Goal: Task Accomplishment & Management: Manage account settings

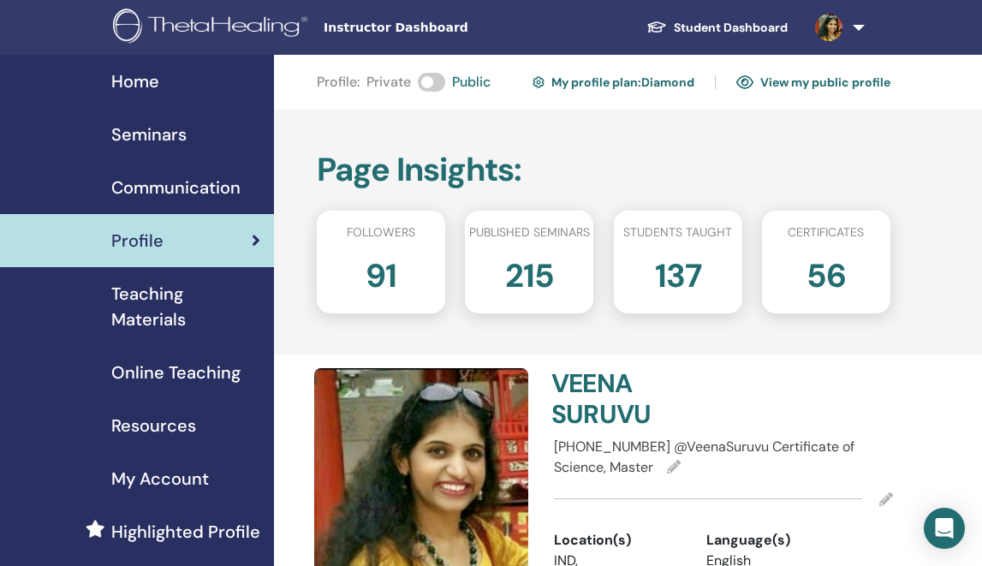
click at [204, 146] on div "Seminars" at bounding box center [137, 135] width 246 height 26
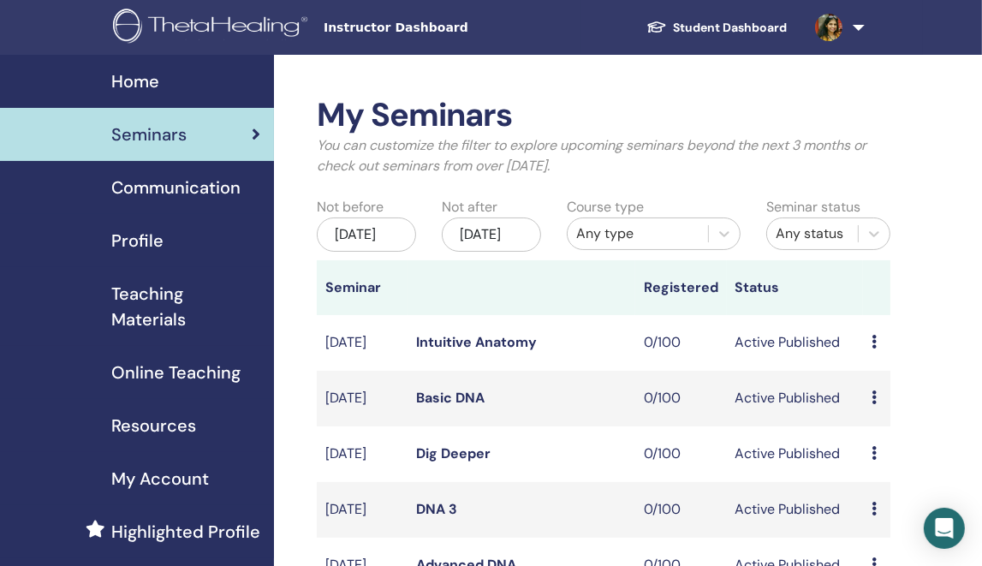
click at [169, 240] on div "Profile" at bounding box center [137, 241] width 246 height 26
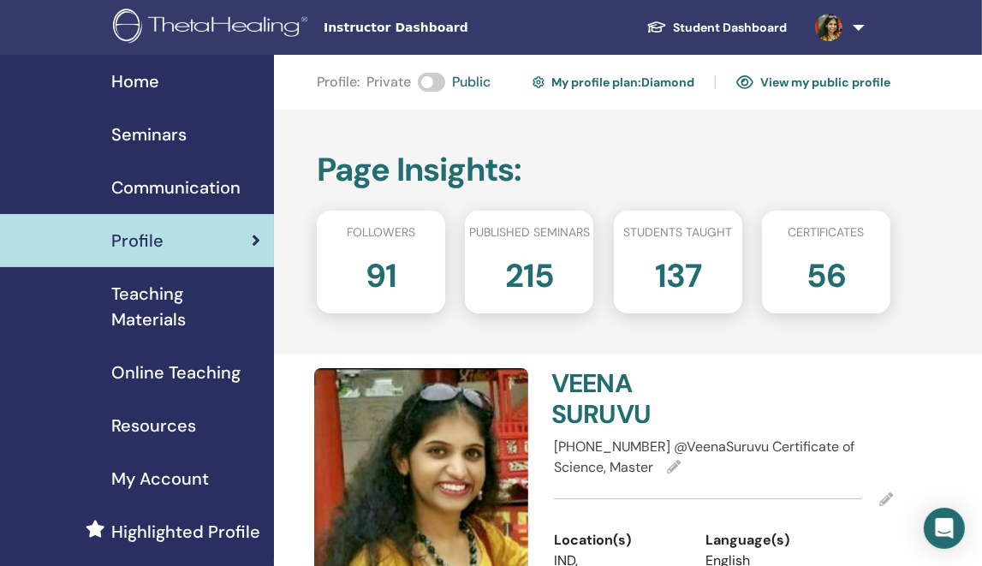
click at [186, 129] on div "Seminars" at bounding box center [137, 135] width 246 height 26
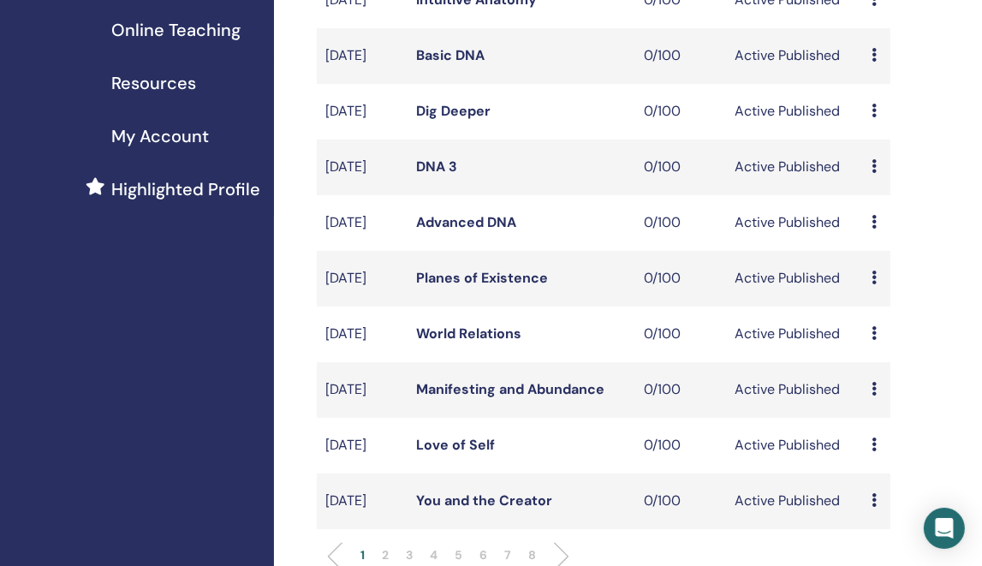
scroll to position [770, 0]
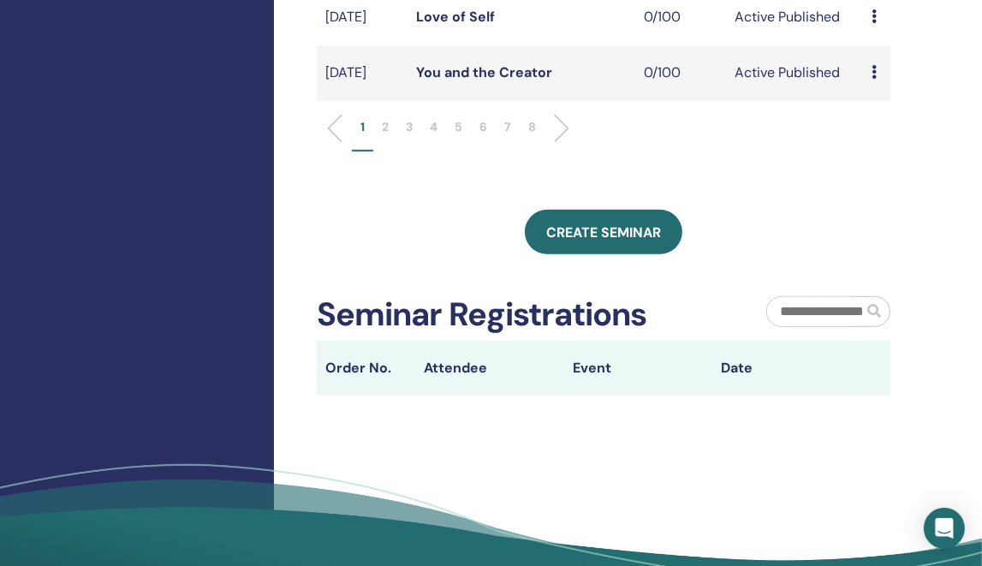
click at [464, 151] on li "5" at bounding box center [458, 134] width 25 height 33
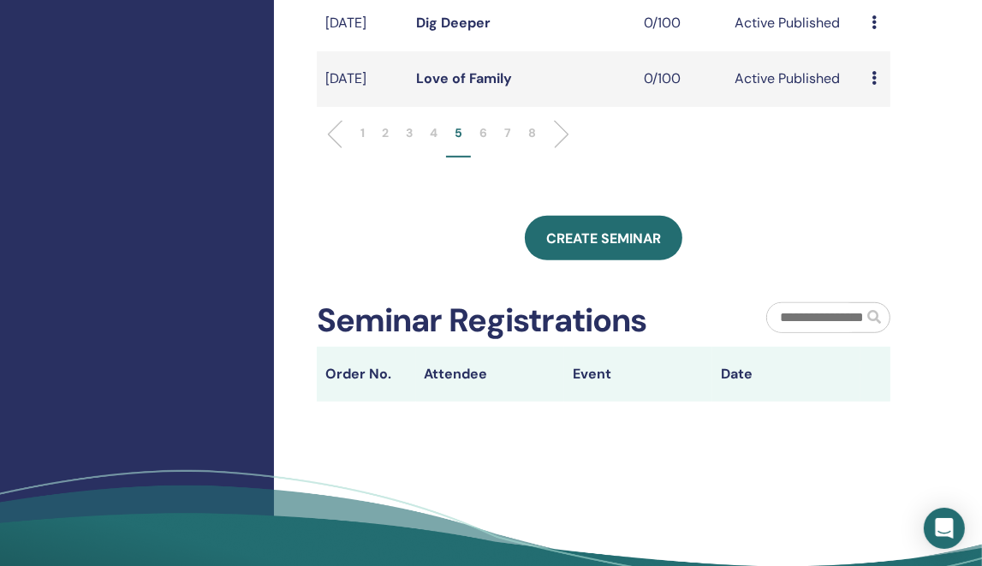
scroll to position [514, 0]
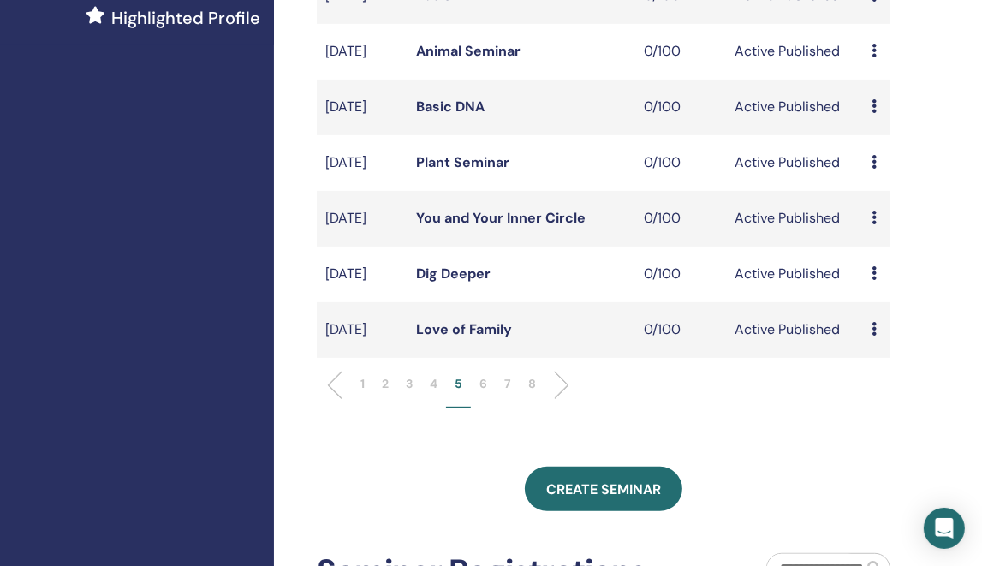
click at [399, 408] on li "3" at bounding box center [409, 391] width 24 height 33
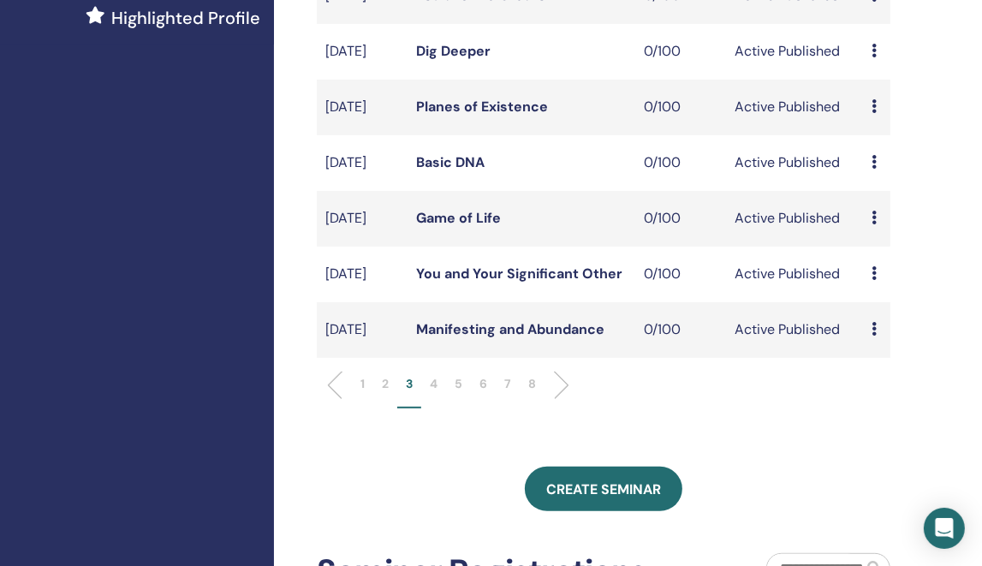
click at [872, 169] on icon at bounding box center [873, 162] width 5 height 14
click at [864, 238] on link "Edit" at bounding box center [868, 236] width 25 height 18
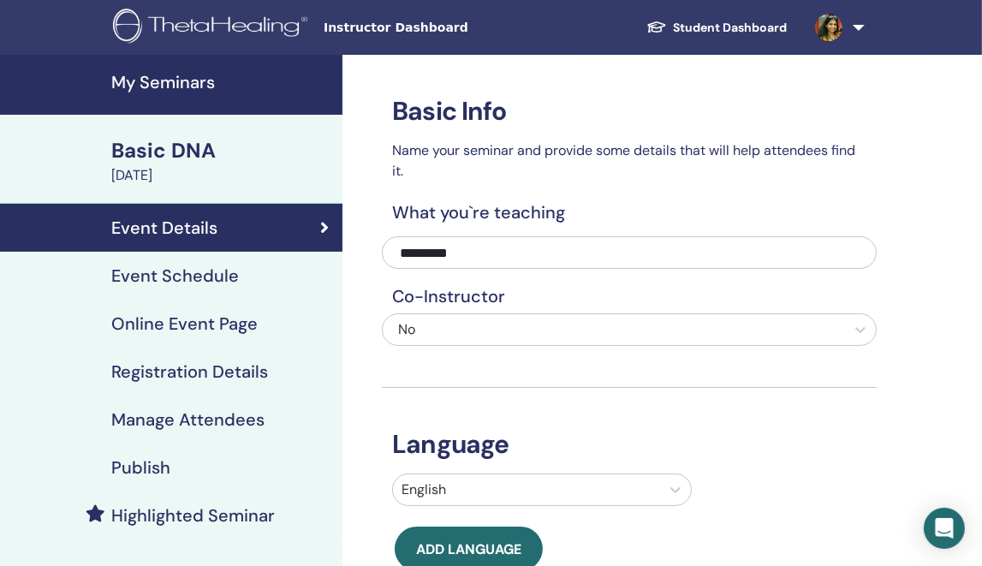
click at [264, 275] on div "Event Schedule" at bounding box center [171, 275] width 315 height 21
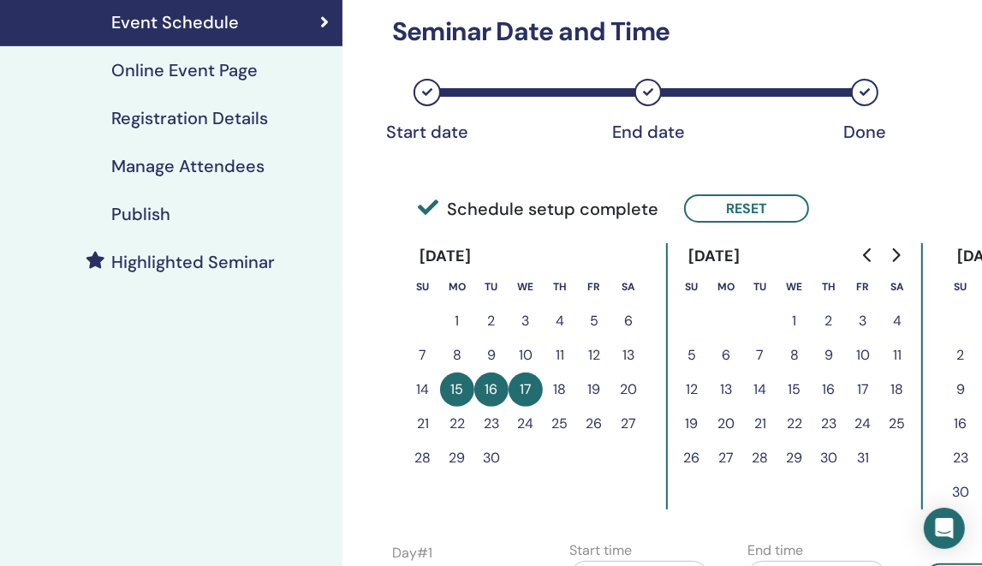
scroll to position [257, 0]
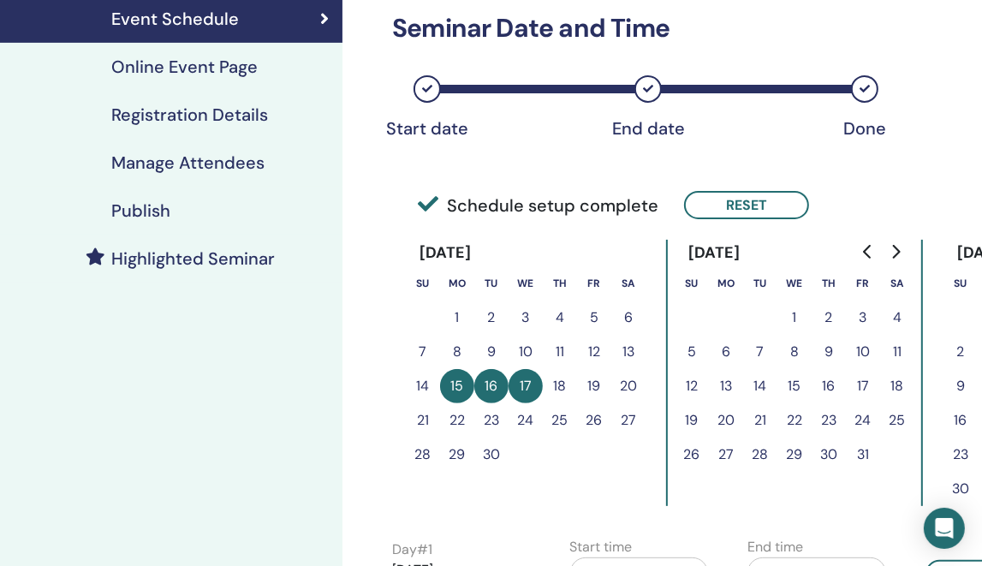
click at [704, 218] on div "Schedule setup complete Reset" at bounding box center [629, 187] width 495 height 78
click at [738, 208] on button "Reset" at bounding box center [746, 205] width 125 height 28
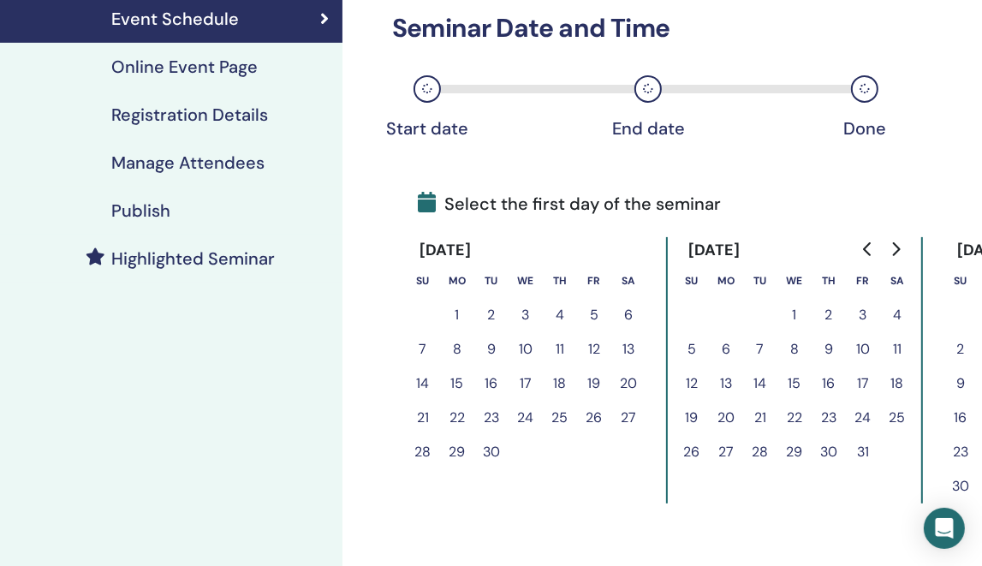
drag, startPoint x: 591, startPoint y: 345, endPoint x: 496, endPoint y: 375, distance: 99.6
click at [588, 345] on button "12" at bounding box center [594, 349] width 34 height 34
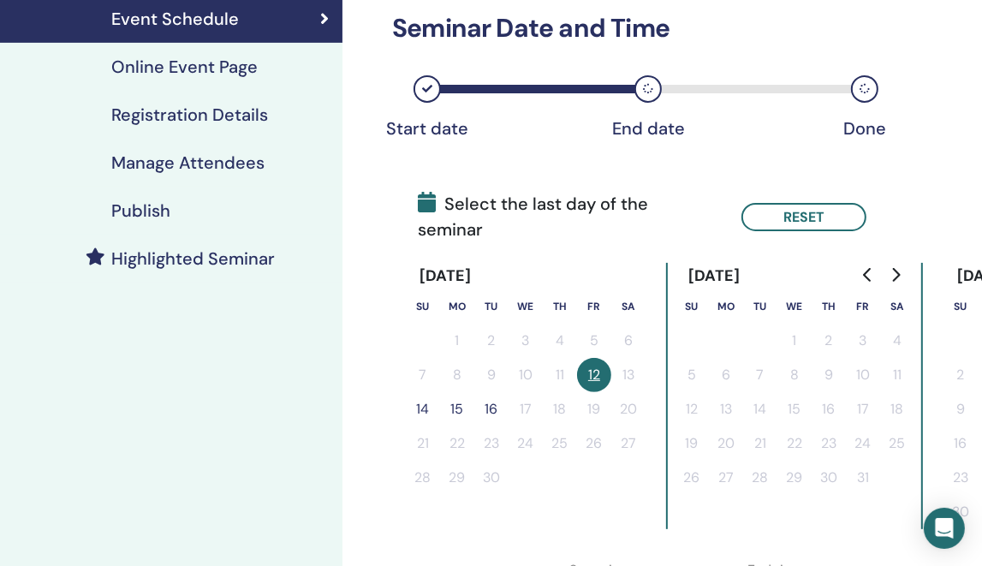
click at [424, 392] on button "14" at bounding box center [423, 409] width 34 height 34
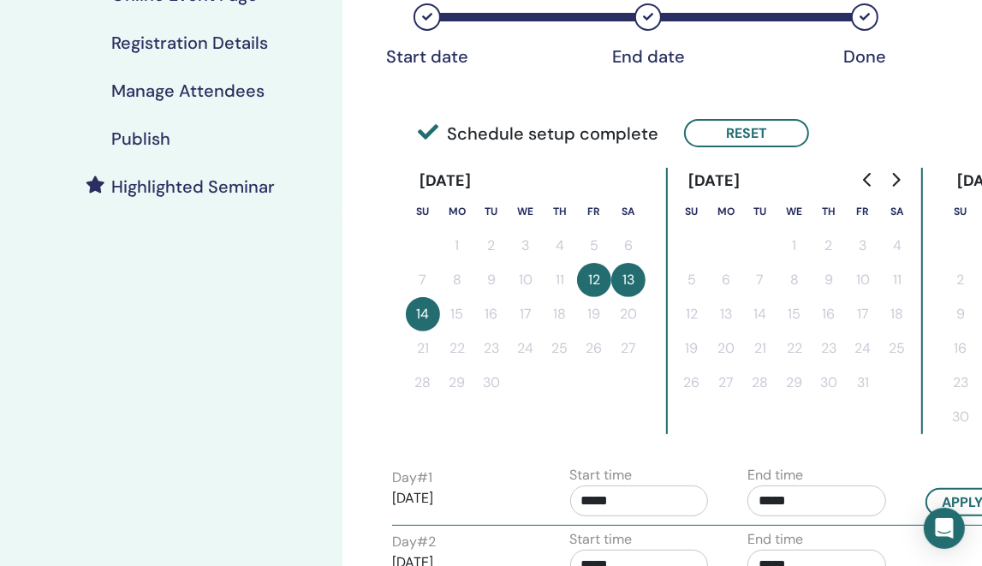
scroll to position [514, 0]
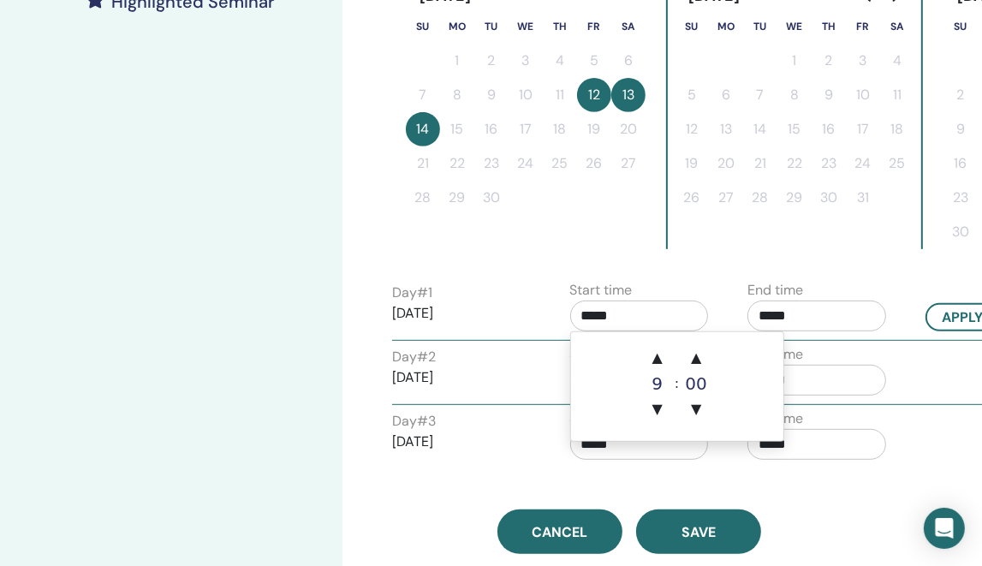
click at [651, 304] on input "*****" at bounding box center [639, 315] width 139 height 31
drag, startPoint x: 656, startPoint y: 352, endPoint x: 712, endPoint y: 324, distance: 62.4
click at [657, 352] on span "▲" at bounding box center [657, 358] width 34 height 34
type input "*****"
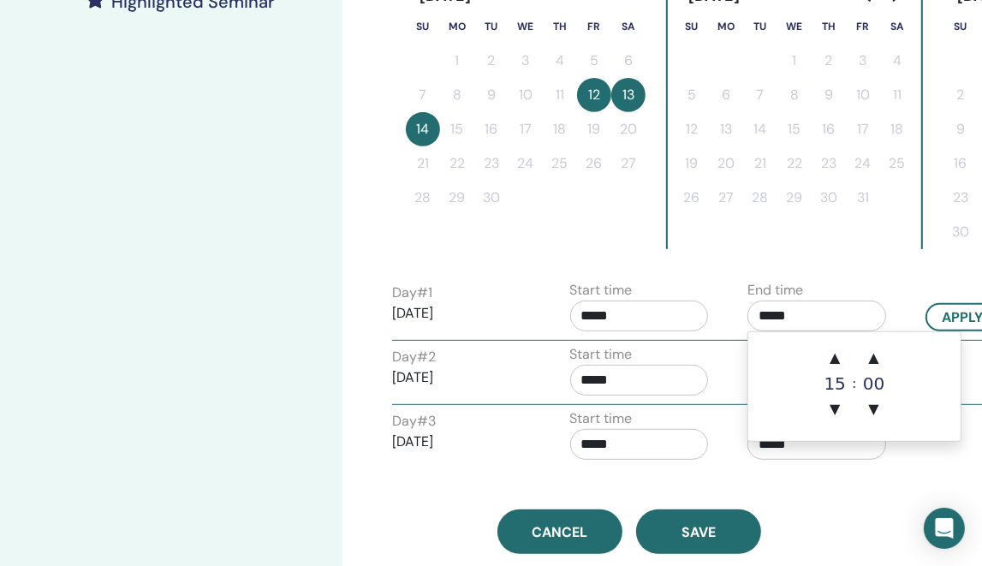
click at [814, 313] on input "*****" at bounding box center [816, 315] width 139 height 31
click at [829, 345] on span "▲" at bounding box center [834, 358] width 34 height 34
type input "*****"
click at [966, 307] on button "Apply to all" at bounding box center [988, 317] width 127 height 28
type input "*****"
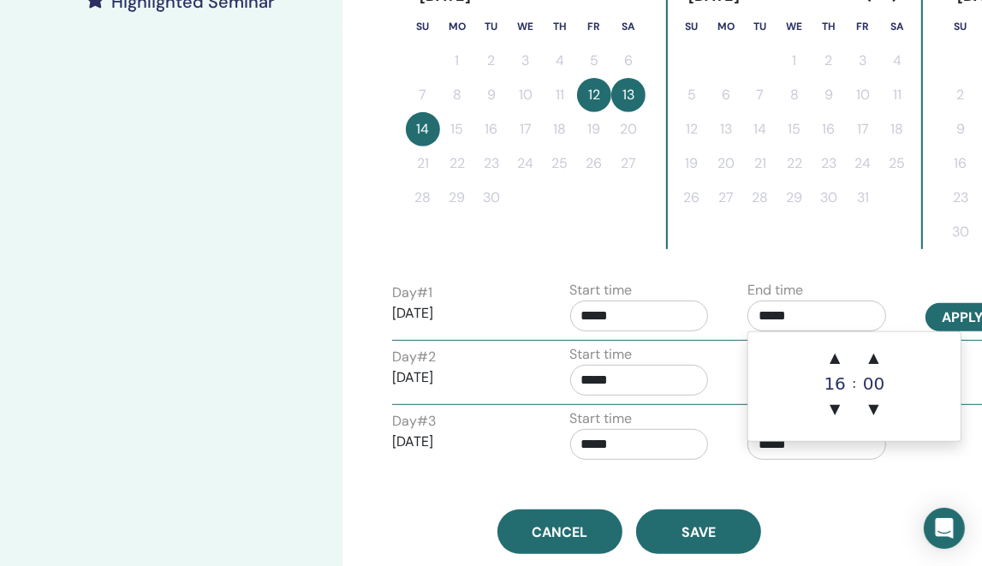
type input "*****"
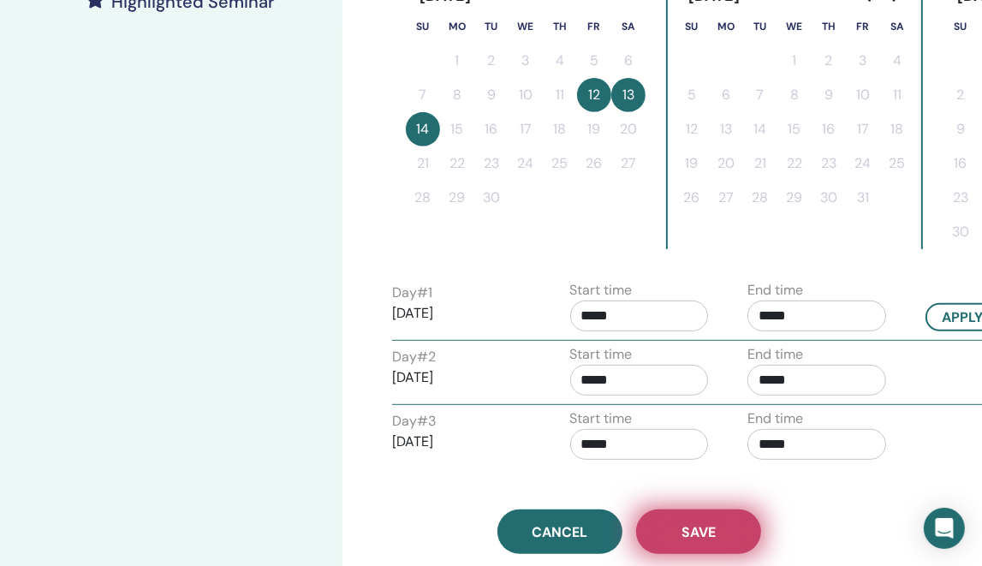
click at [717, 520] on button "Save" at bounding box center [698, 531] width 125 height 45
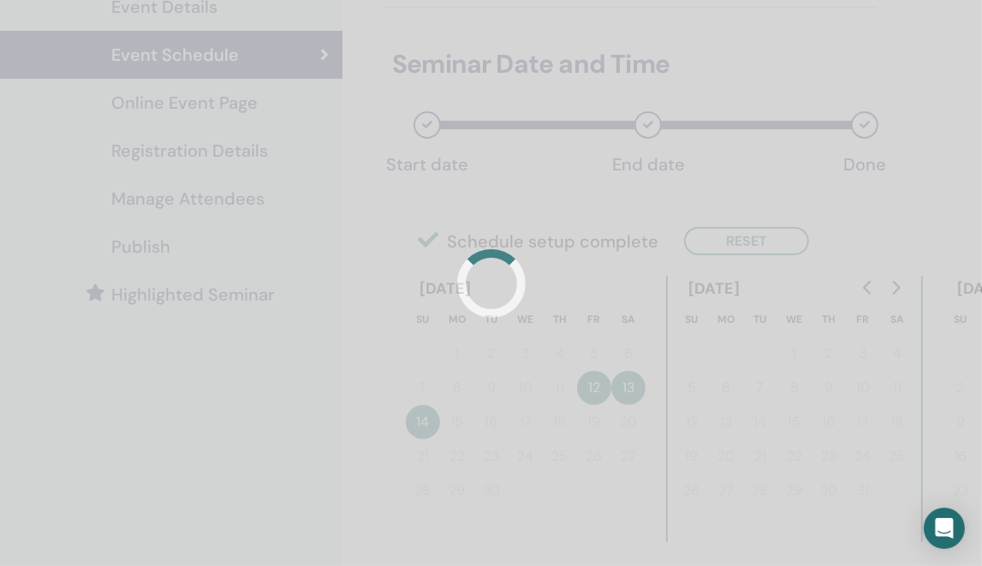
scroll to position [0, 0]
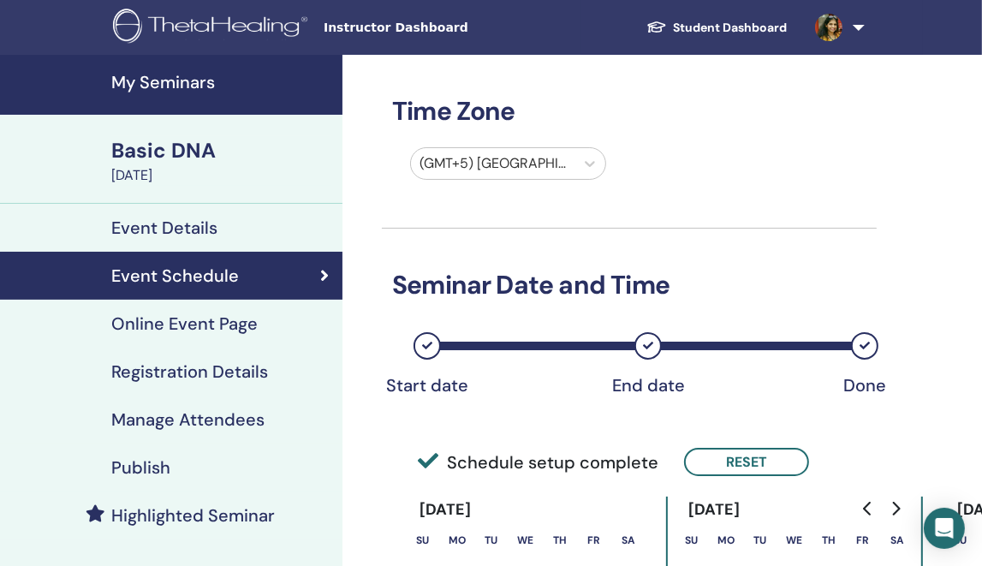
click at [256, 365] on h4 "Registration Details" at bounding box center [189, 371] width 157 height 21
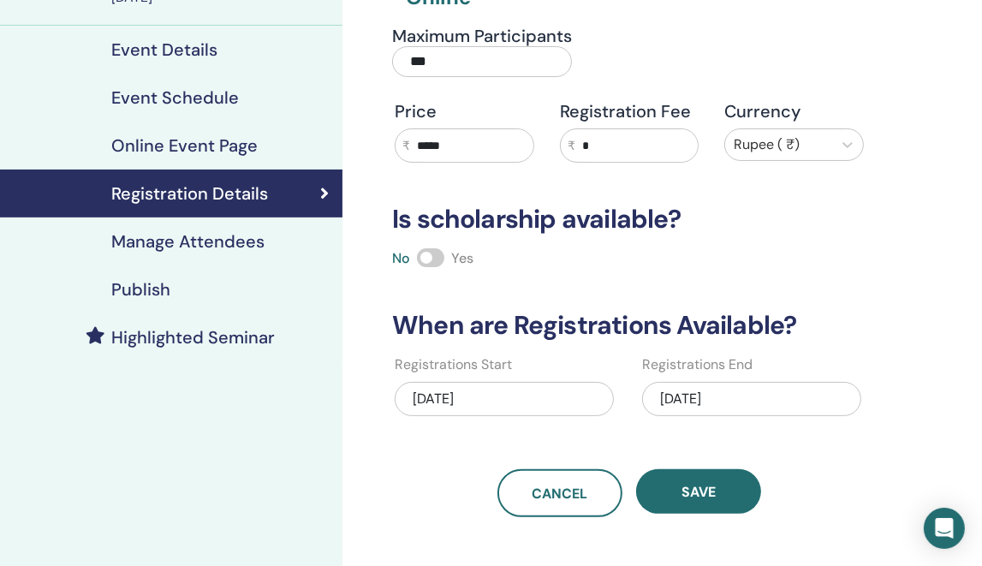
scroll to position [257, 0]
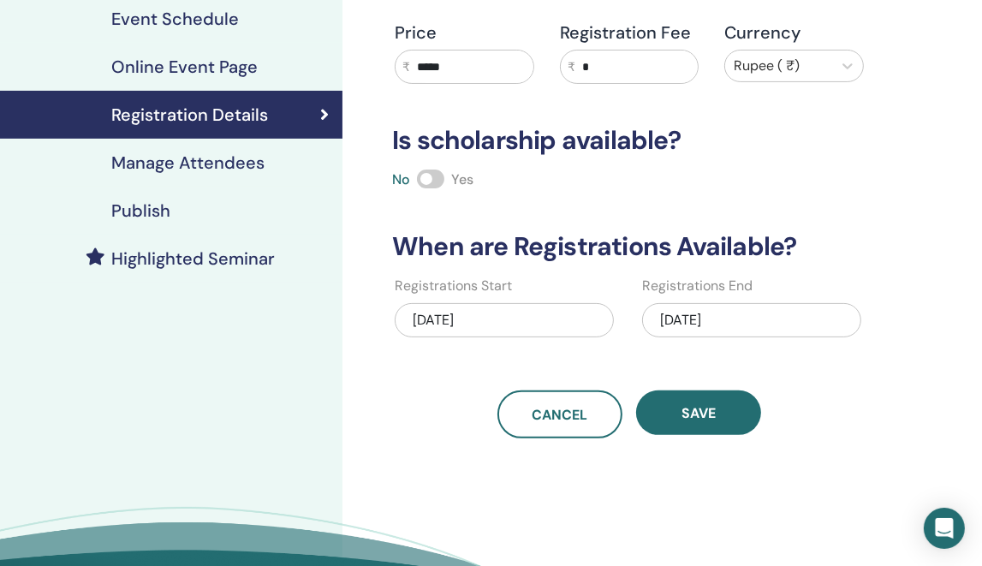
click at [770, 315] on div "10/04/2025" at bounding box center [751, 320] width 219 height 34
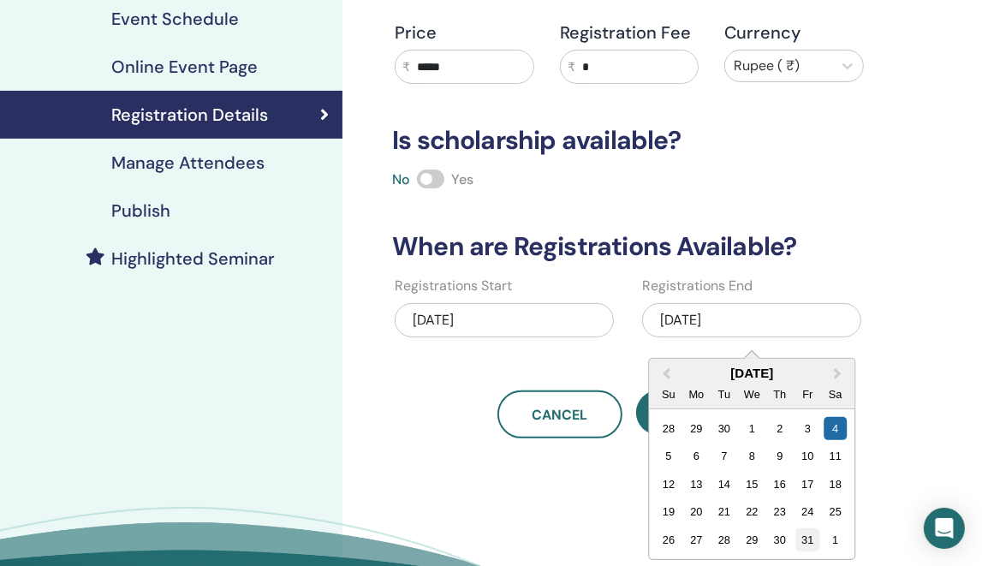
click at [815, 542] on div "31" at bounding box center [807, 539] width 23 height 23
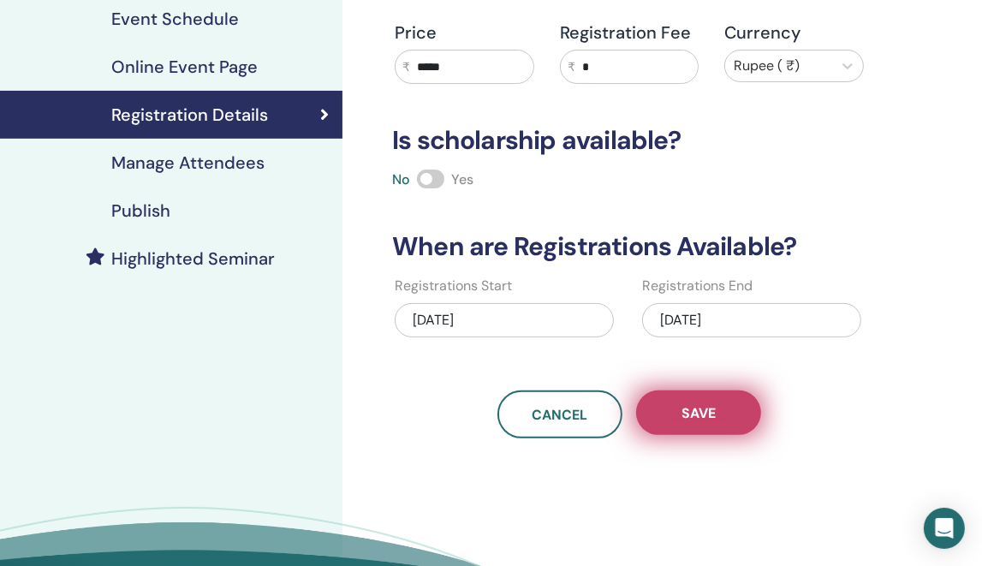
click at [748, 417] on button "Save" at bounding box center [698, 412] width 125 height 45
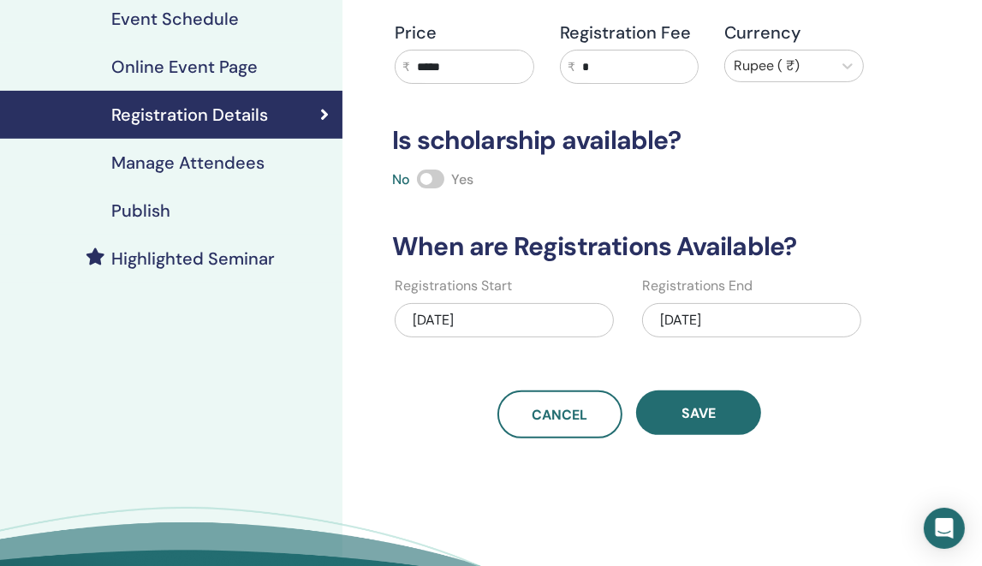
click at [240, 211] on div "Publish" at bounding box center [171, 210] width 315 height 21
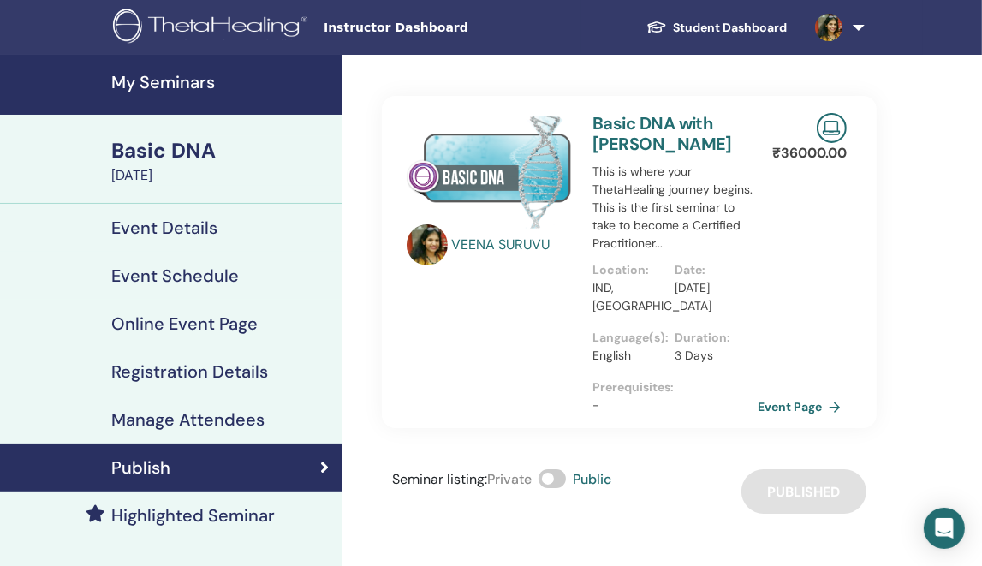
click at [183, 73] on h4 "My Seminars" at bounding box center [221, 82] width 221 height 21
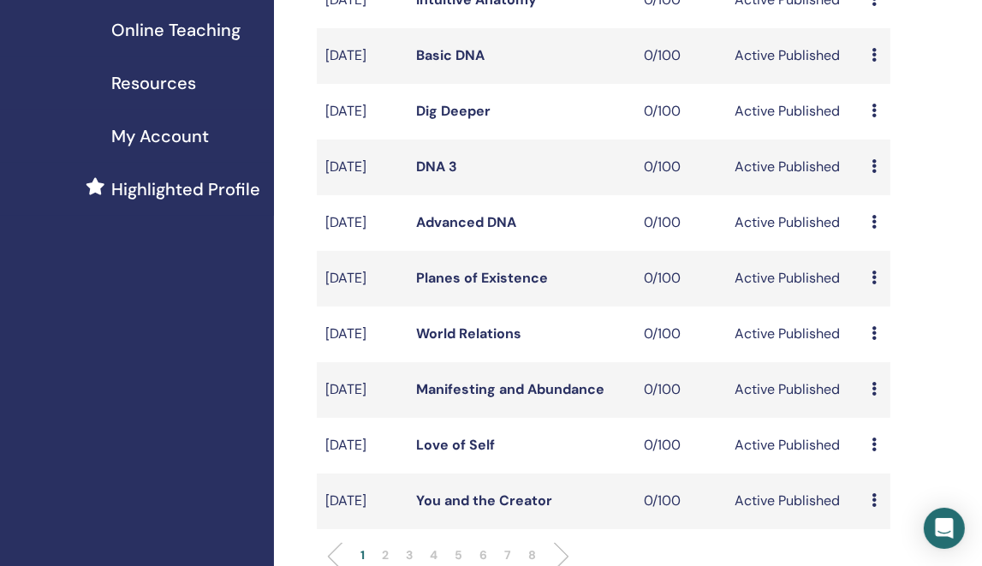
scroll to position [599, 0]
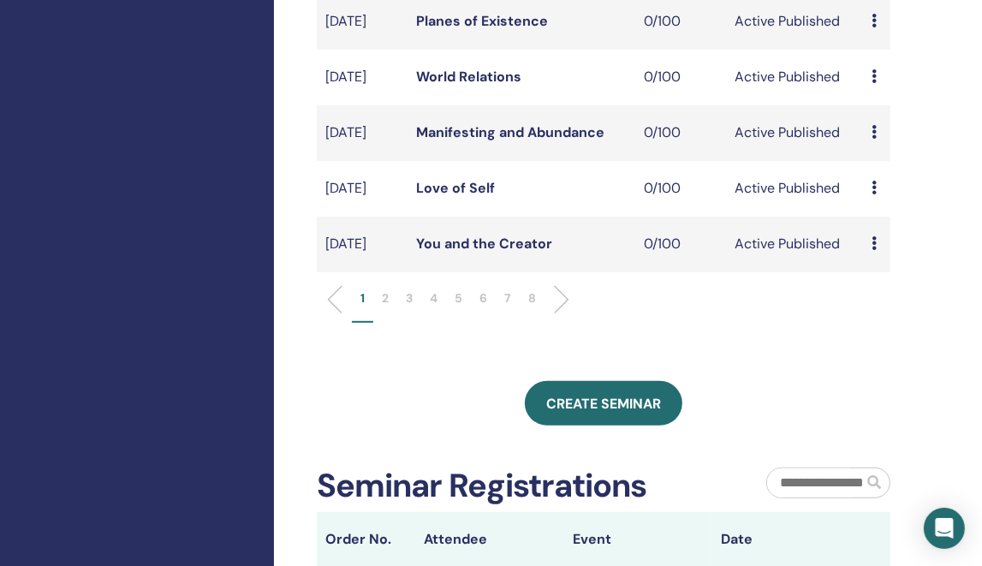
click at [448, 323] on li "5" at bounding box center [458, 305] width 25 height 33
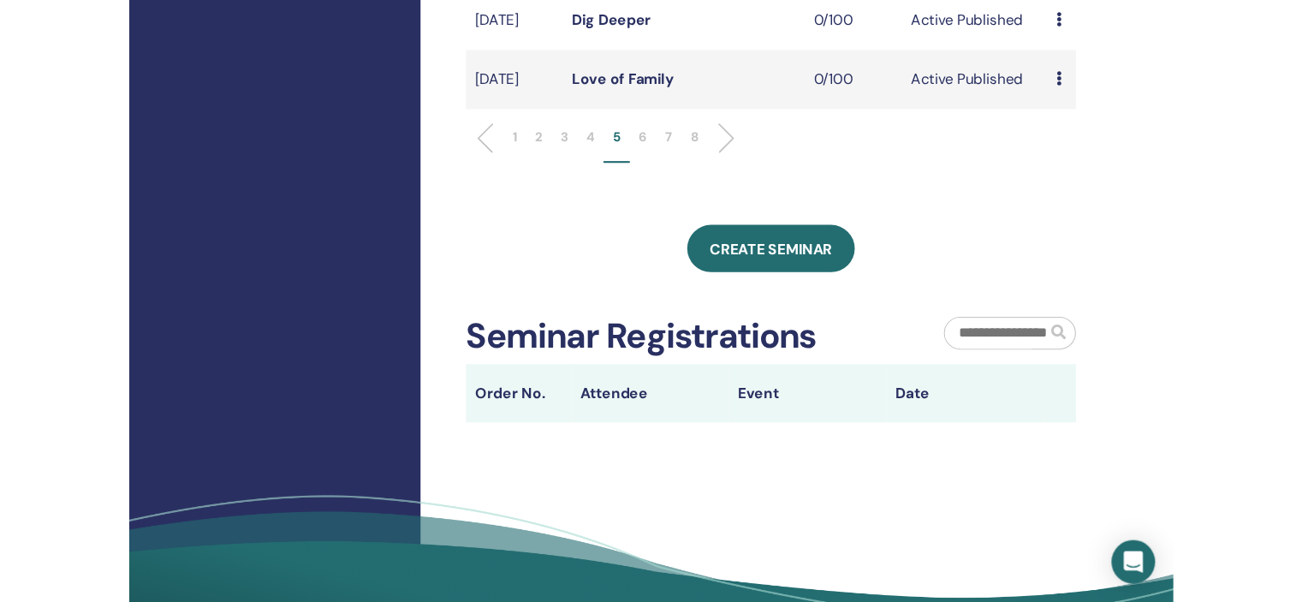
scroll to position [770, 0]
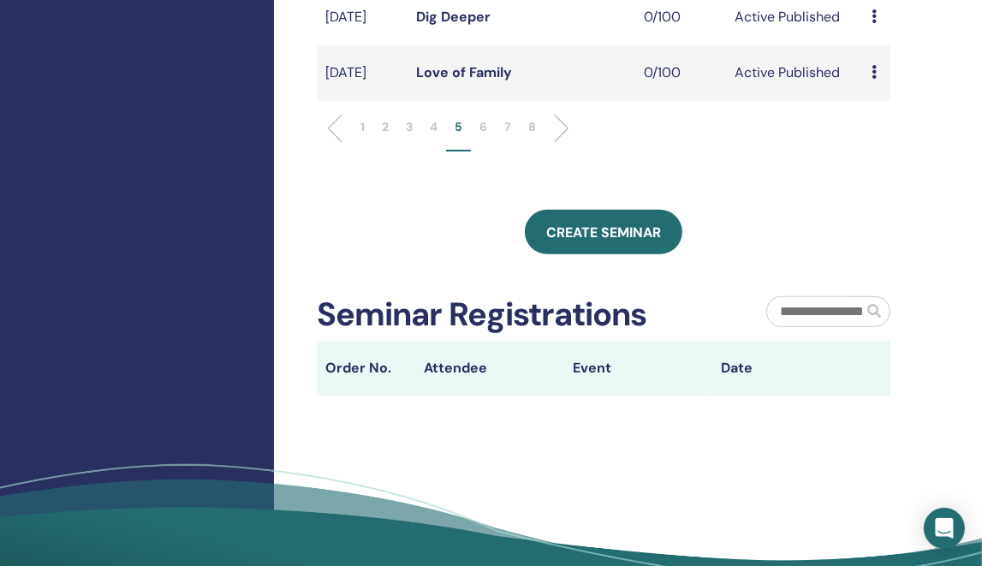
click at [486, 136] on p "6" at bounding box center [483, 127] width 8 height 18
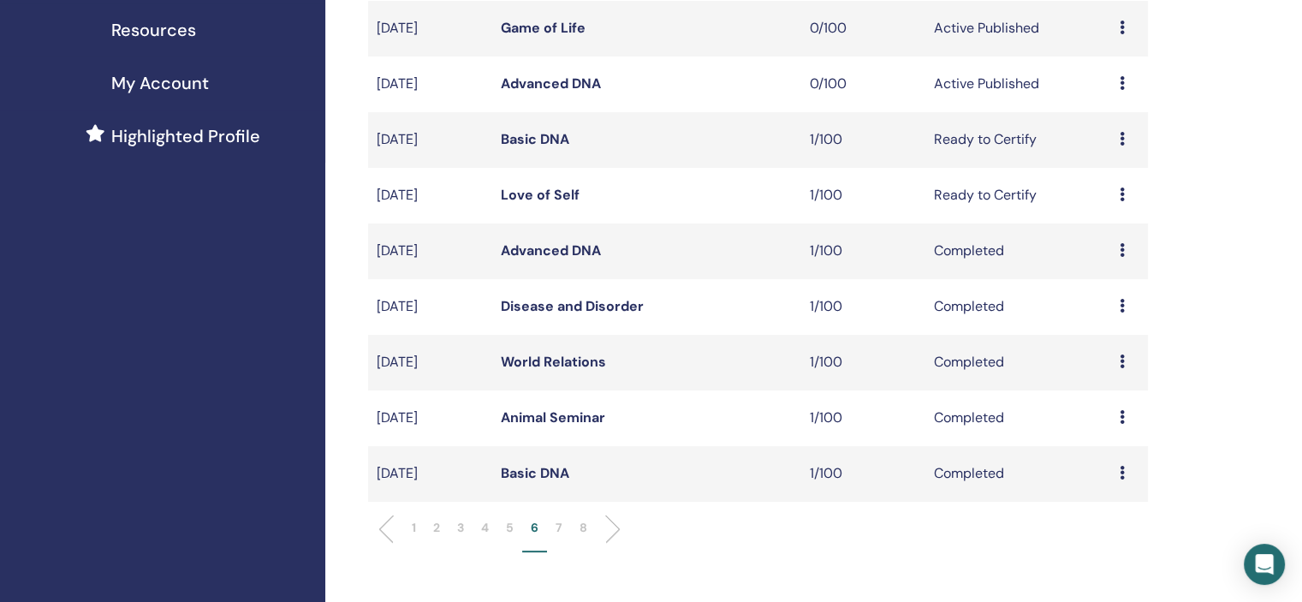
scroll to position [599, 0]
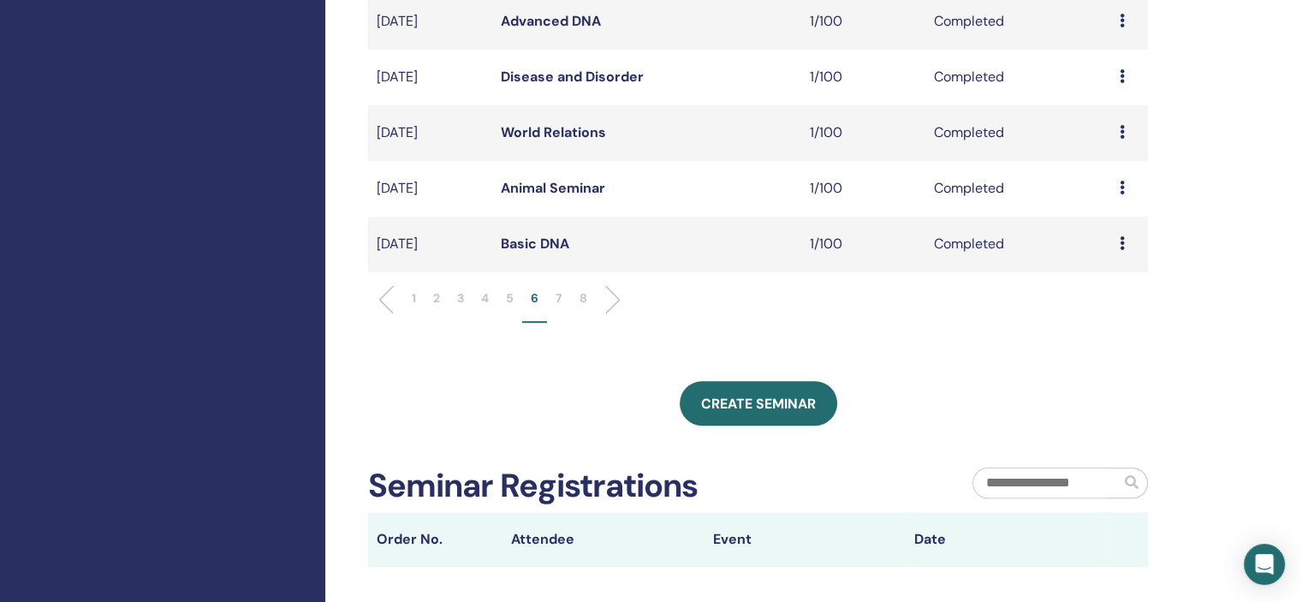
click at [582, 296] on p "8" at bounding box center [583, 298] width 8 height 18
click at [551, 300] on li "7" at bounding box center [559, 305] width 24 height 33
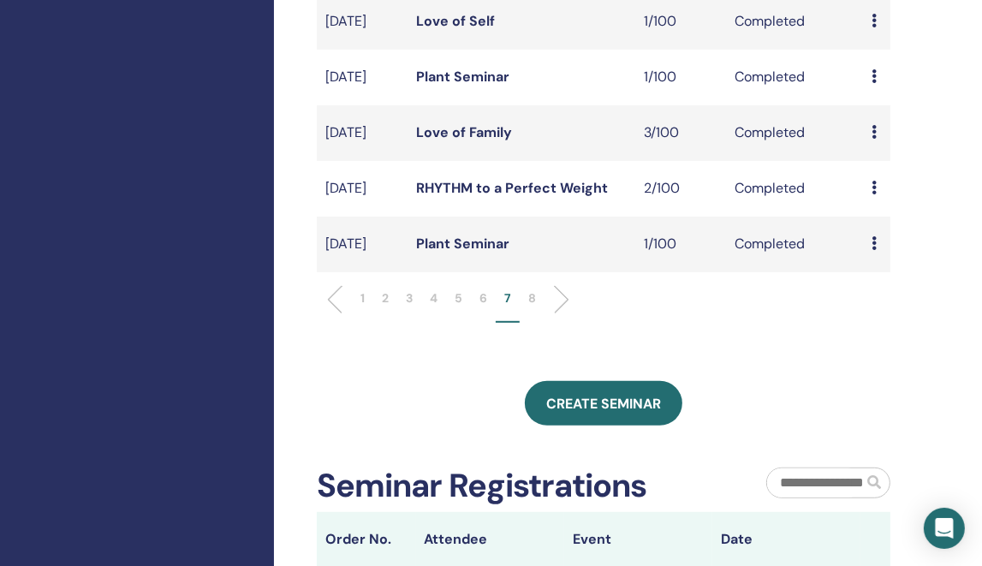
click at [476, 323] on li "6" at bounding box center [483, 305] width 25 height 33
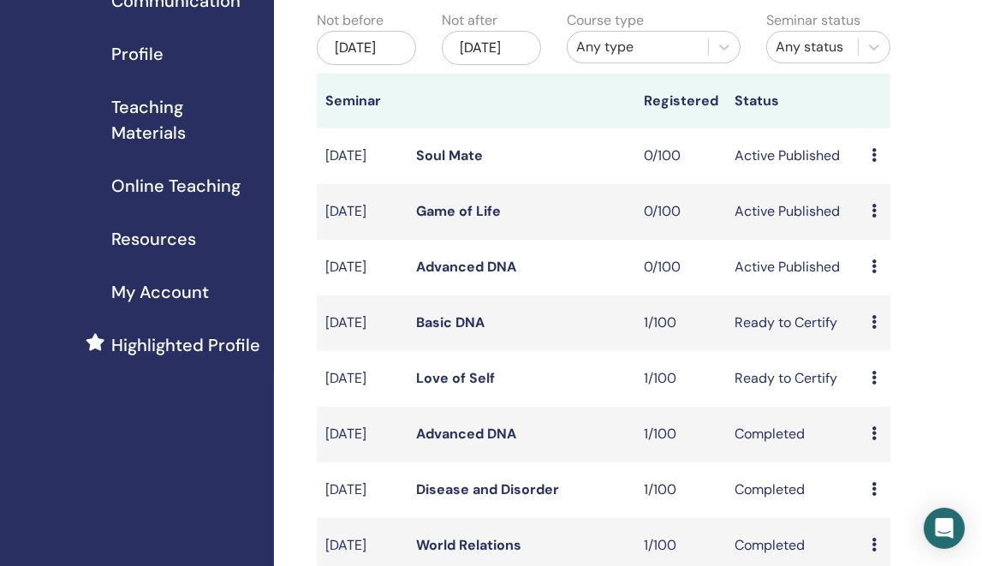
scroll to position [171, 0]
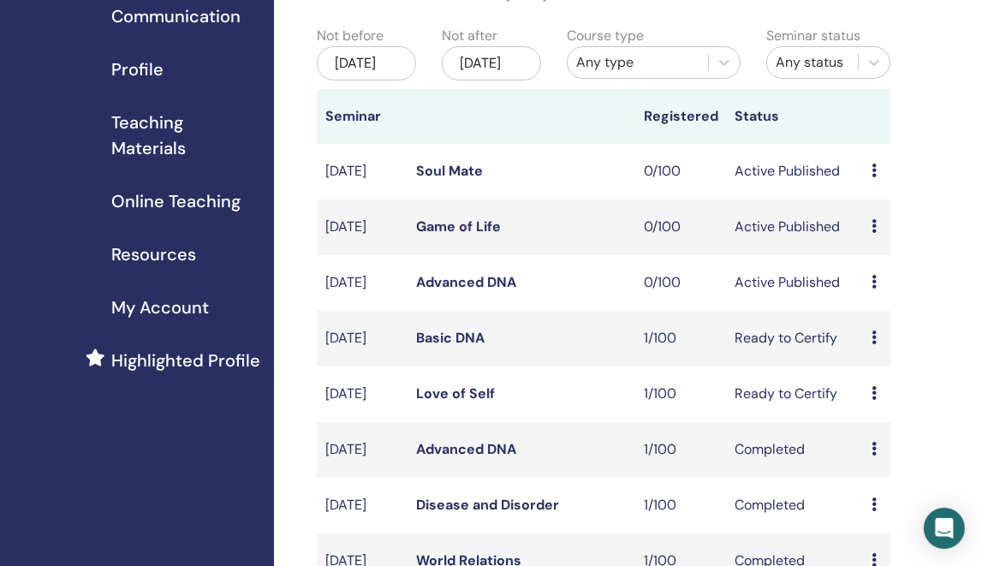
click at [876, 288] on icon at bounding box center [873, 282] width 5 height 14
click at [863, 342] on link "Edit" at bounding box center [871, 345] width 25 height 18
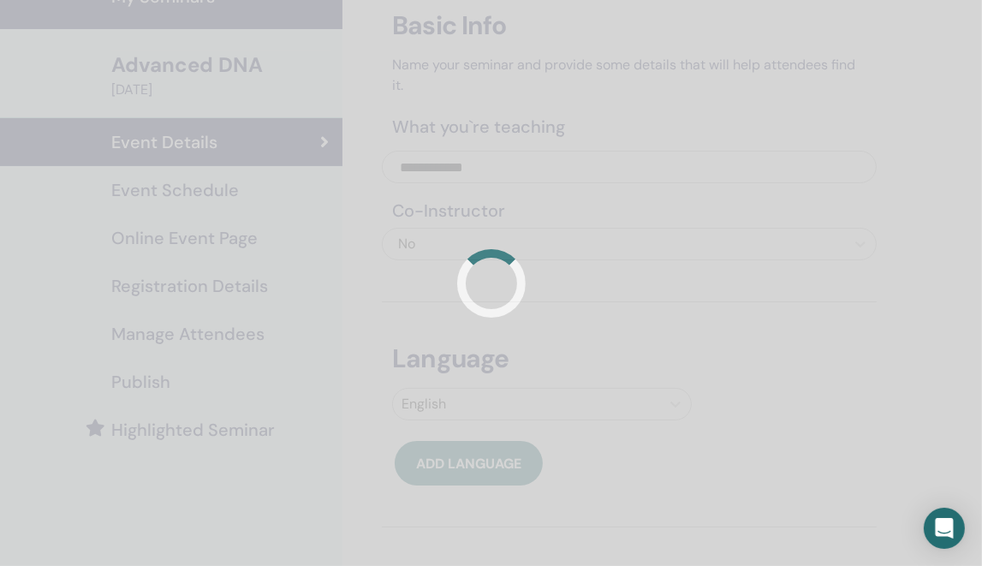
scroll to position [86, 0]
click at [229, 191] on div at bounding box center [491, 283] width 982 height 566
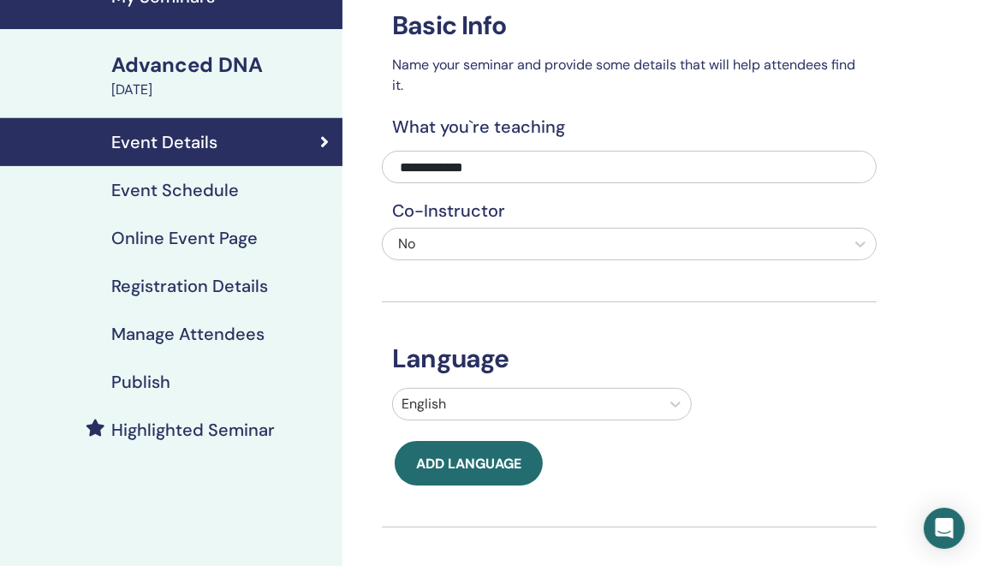
click at [229, 191] on h4 "Event Schedule" at bounding box center [175, 190] width 128 height 21
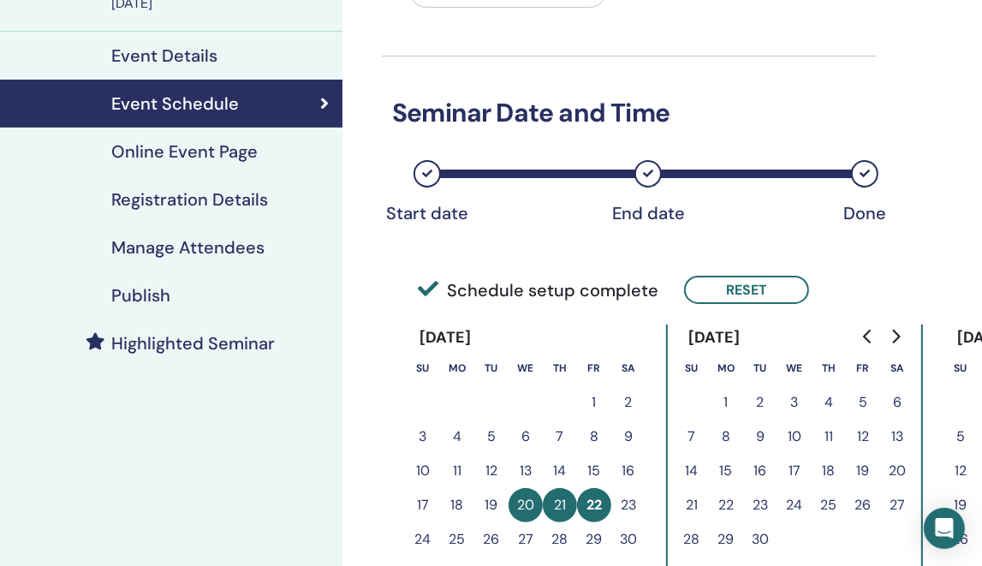
scroll to position [171, 0]
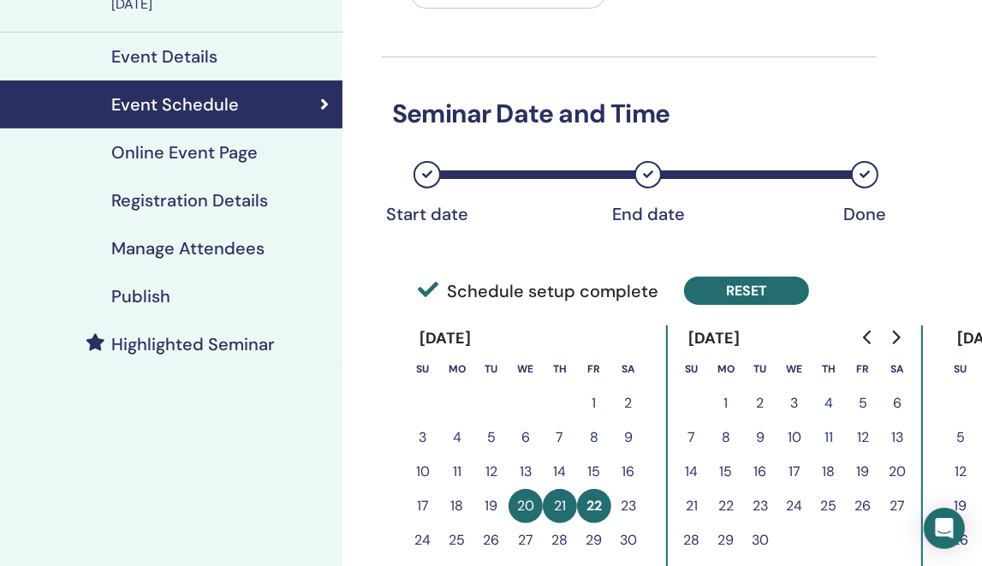
click at [780, 283] on button "Reset" at bounding box center [746, 290] width 125 height 28
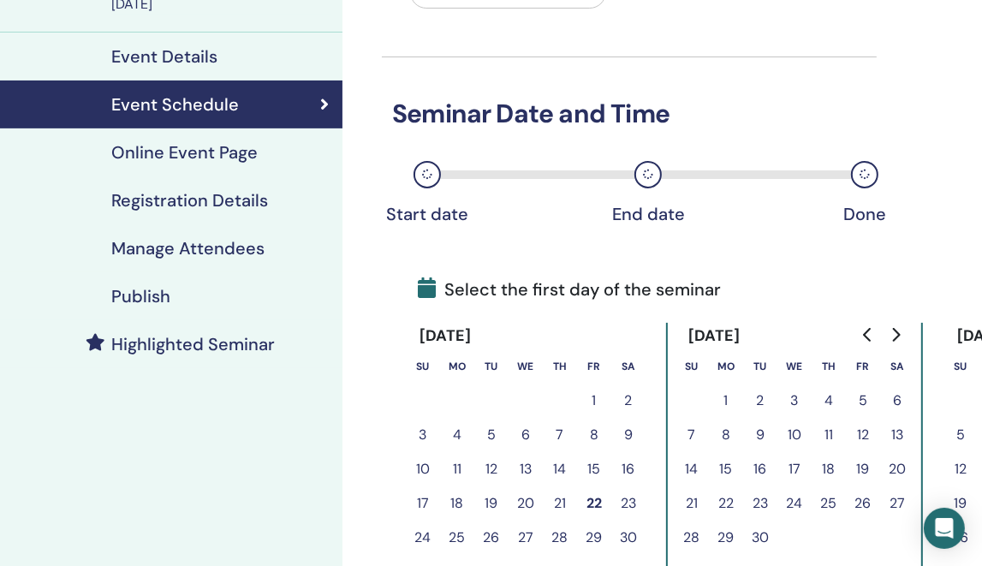
drag, startPoint x: 729, startPoint y: 469, endPoint x: 770, endPoint y: 465, distance: 41.3
click at [734, 468] on button "15" at bounding box center [726, 469] width 34 height 34
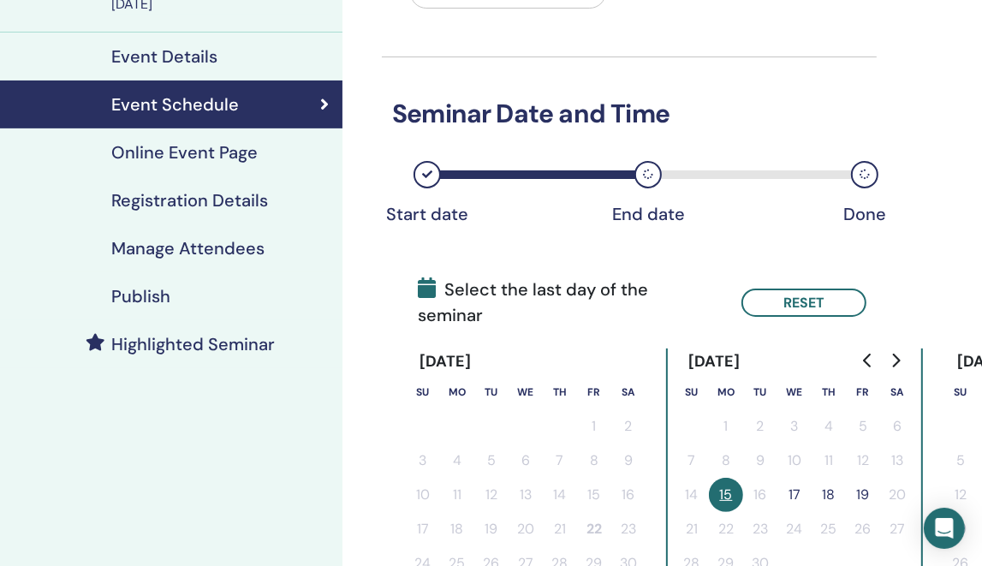
click at [791, 478] on button "17" at bounding box center [794, 495] width 34 height 34
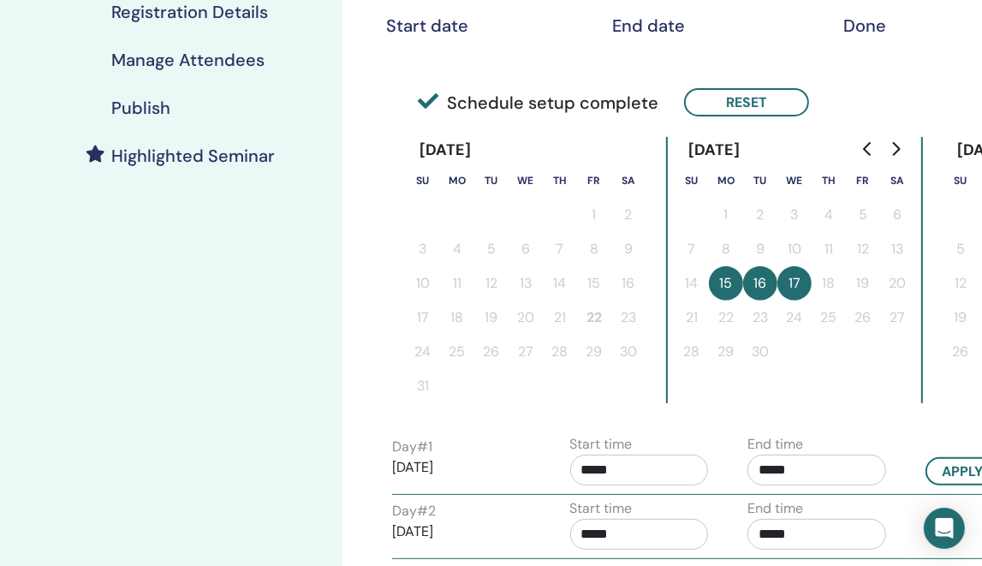
scroll to position [599, 0]
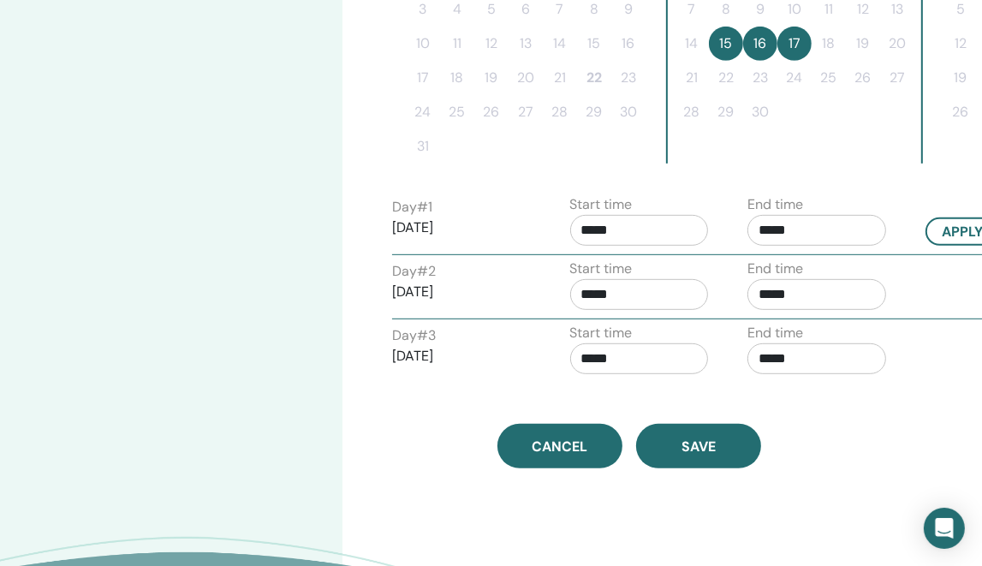
click at [679, 219] on input "*****" at bounding box center [639, 230] width 139 height 31
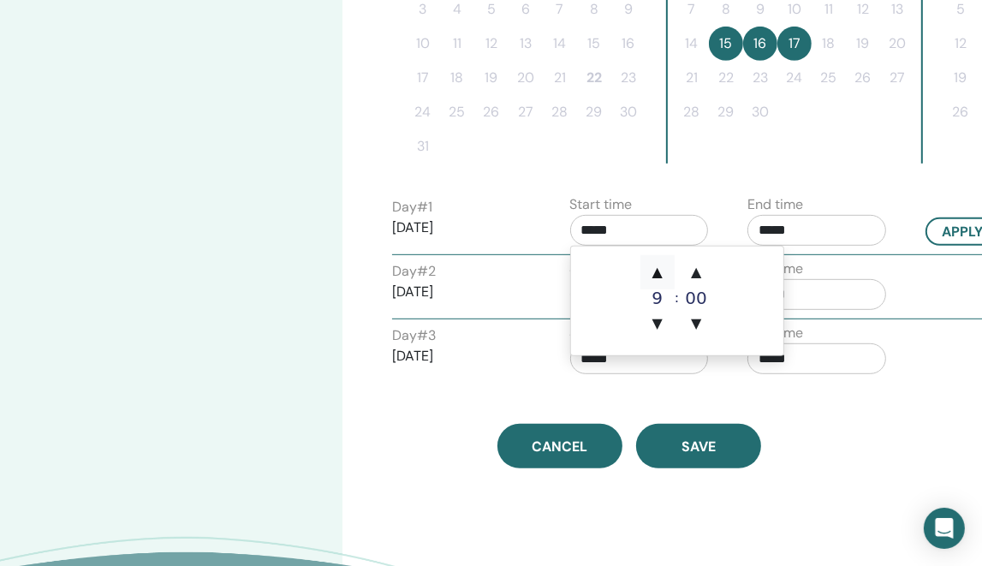
click at [658, 275] on span "▲" at bounding box center [657, 272] width 34 height 34
type input "*****"
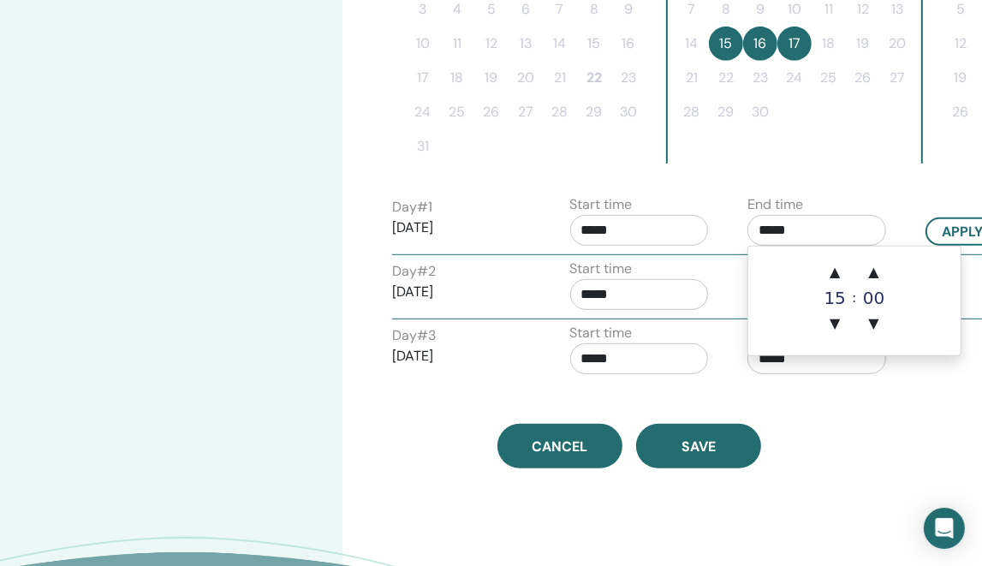
click at [814, 232] on input "*****" at bounding box center [816, 230] width 139 height 31
click at [831, 264] on span "▲" at bounding box center [834, 272] width 34 height 34
type input "*****"
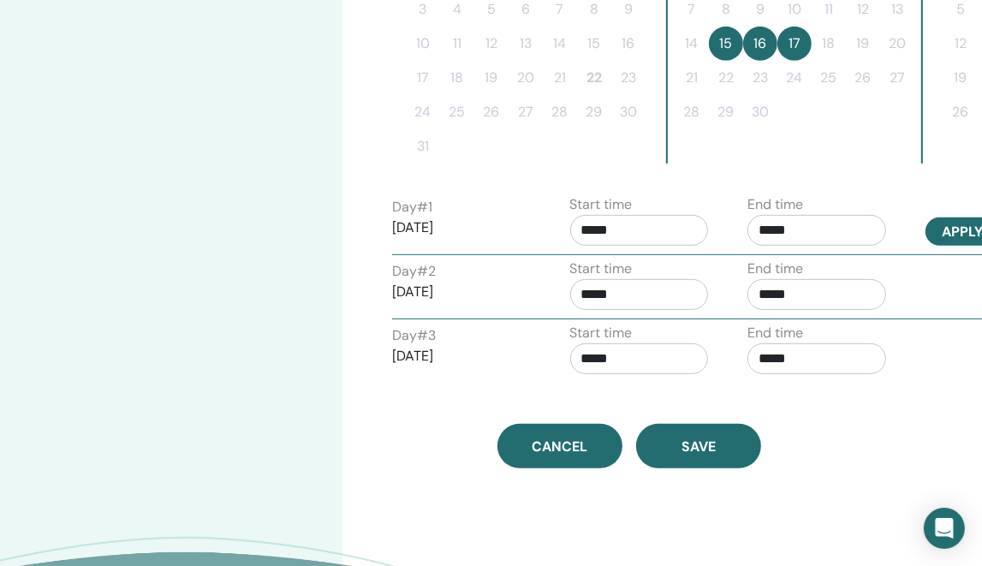
click at [942, 223] on button "Apply to all" at bounding box center [988, 231] width 127 height 28
type input "*****"
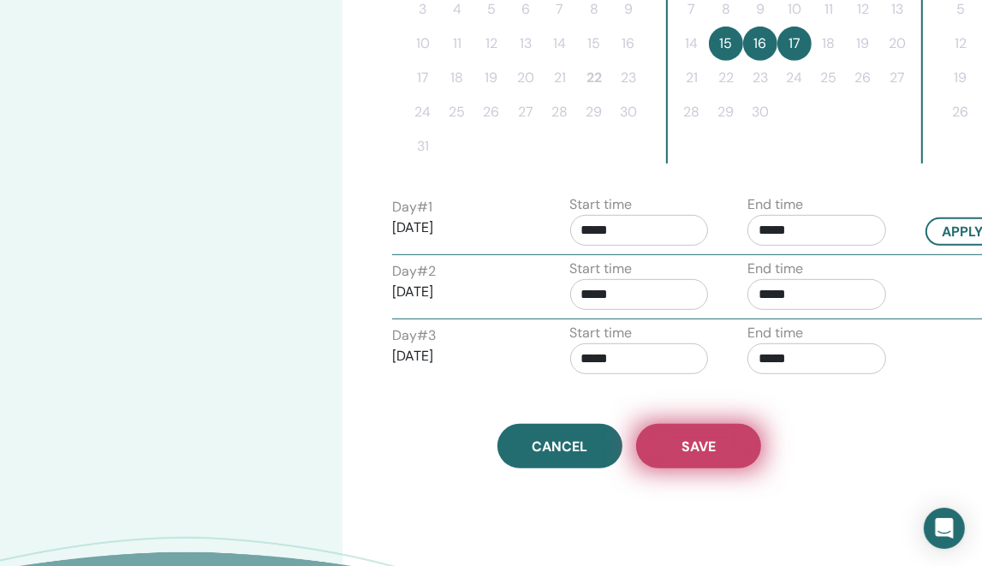
click at [701, 437] on span "Save" at bounding box center [698, 446] width 34 height 18
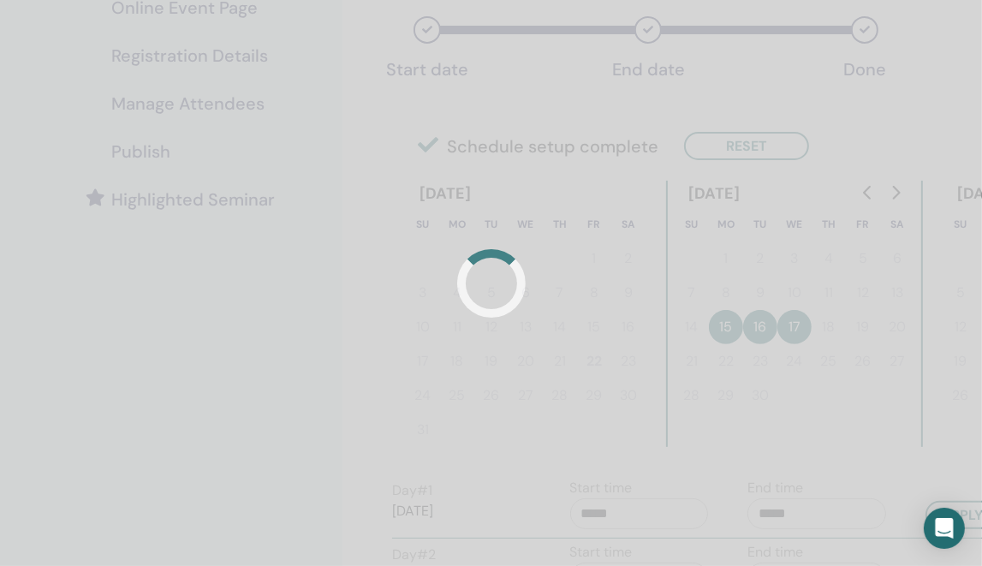
scroll to position [89, 0]
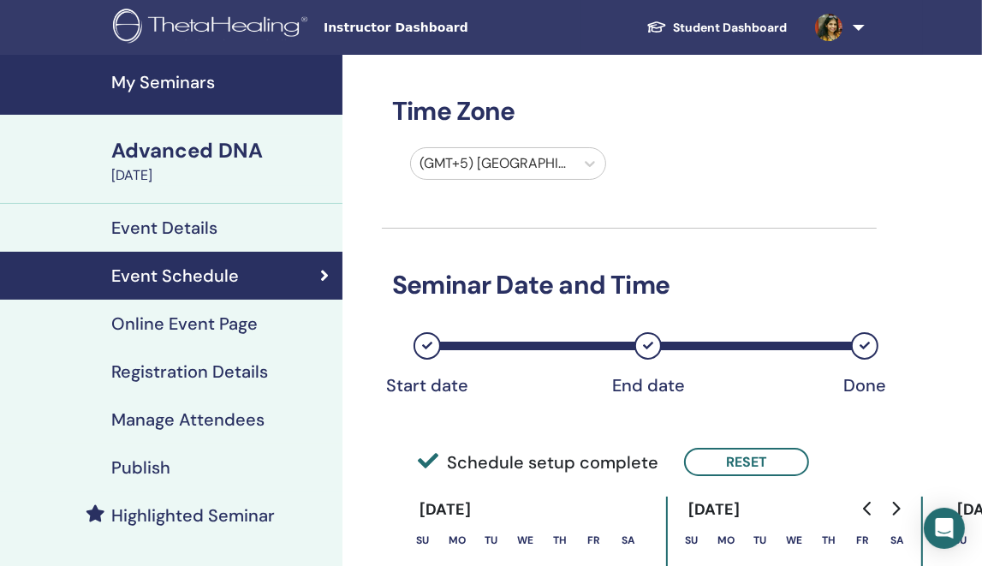
click at [260, 371] on h4 "Registration Details" at bounding box center [189, 371] width 157 height 21
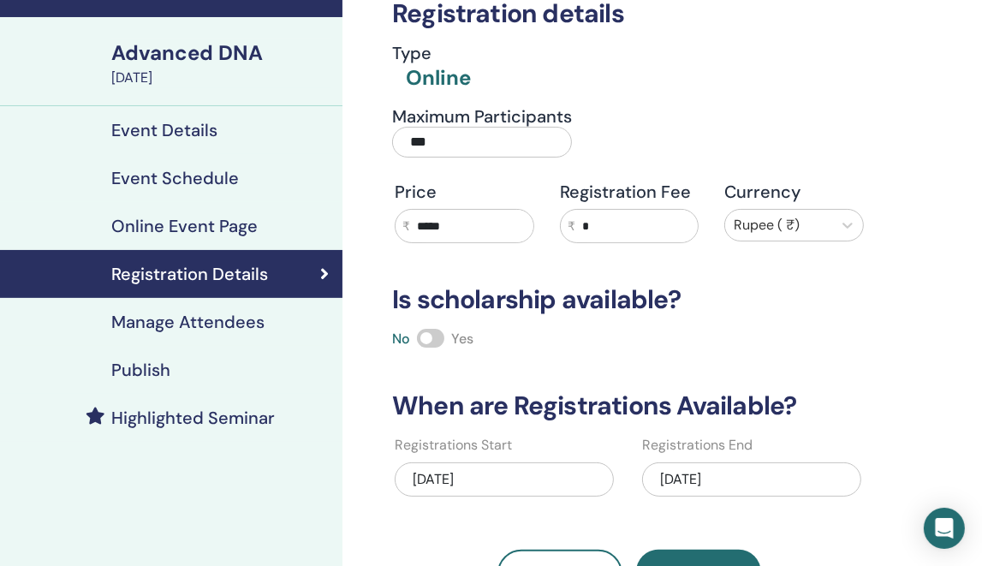
scroll to position [171, 0]
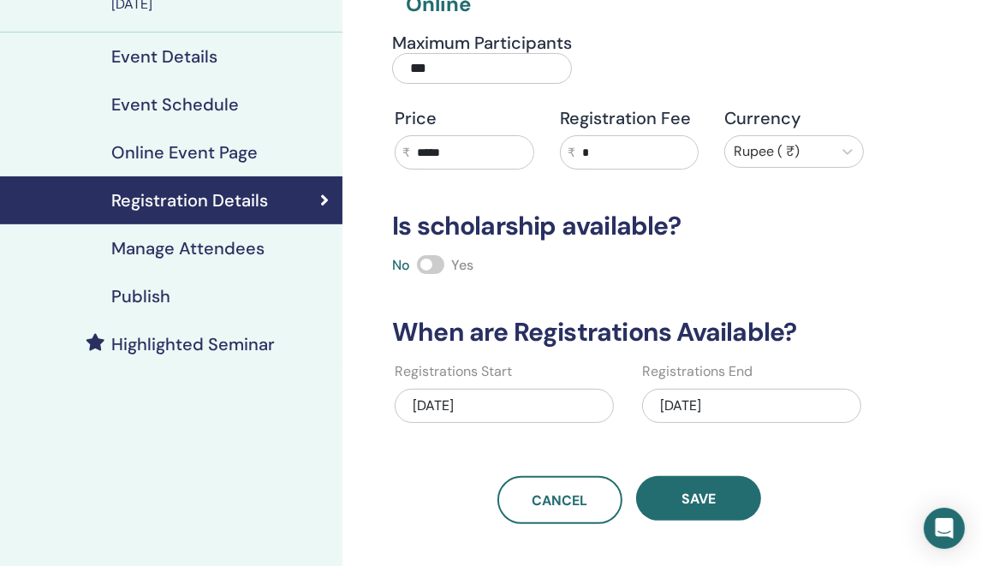
click at [713, 403] on div "[DATE]" at bounding box center [751, 406] width 219 height 34
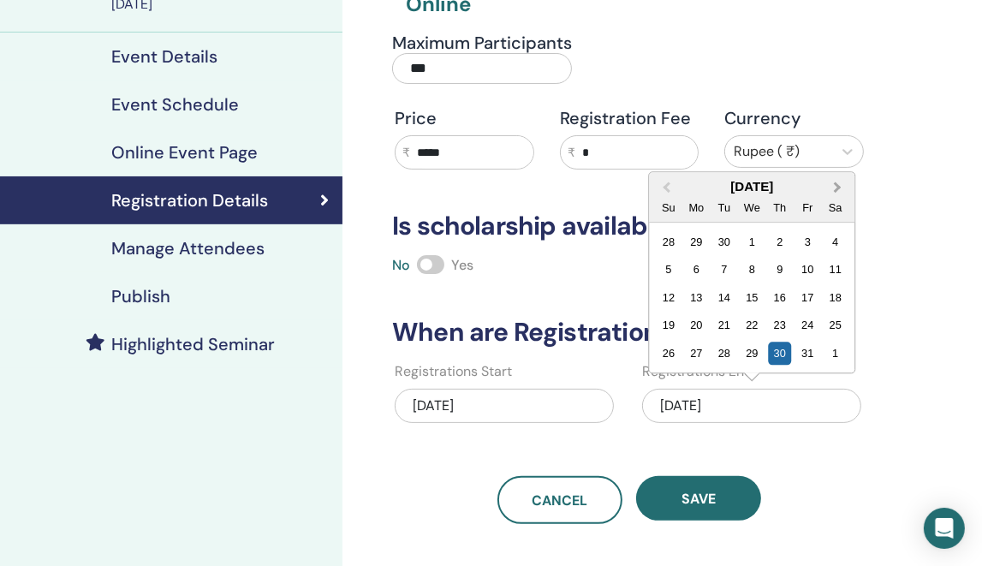
click at [837, 188] on span "Next Month" at bounding box center [837, 187] width 0 height 18
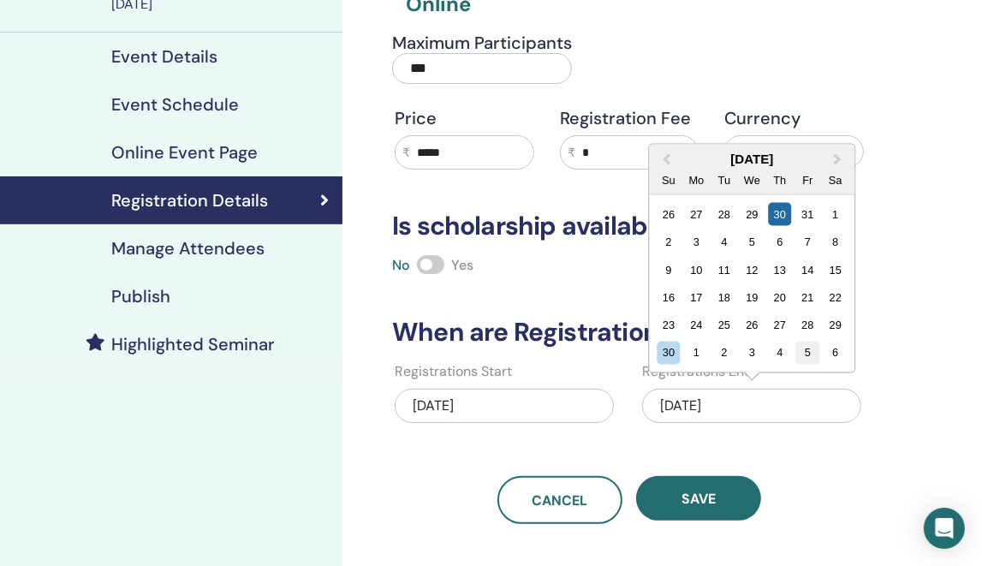
click at [820, 346] on div "30 1 2 3 4 5 6" at bounding box center [752, 352] width 194 height 27
click at [811, 348] on div "5" at bounding box center [807, 352] width 23 height 23
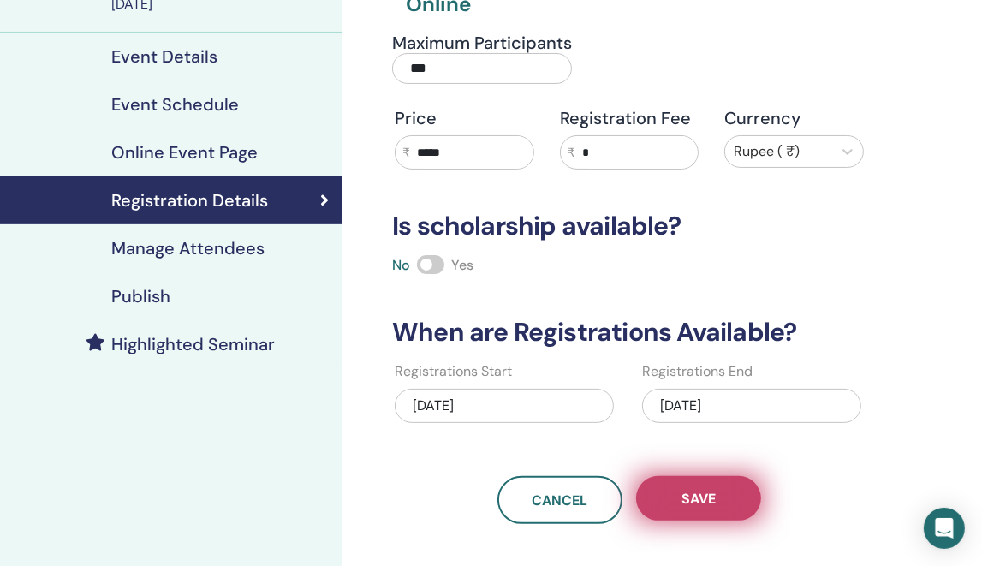
click at [714, 516] on button "Save" at bounding box center [698, 498] width 125 height 45
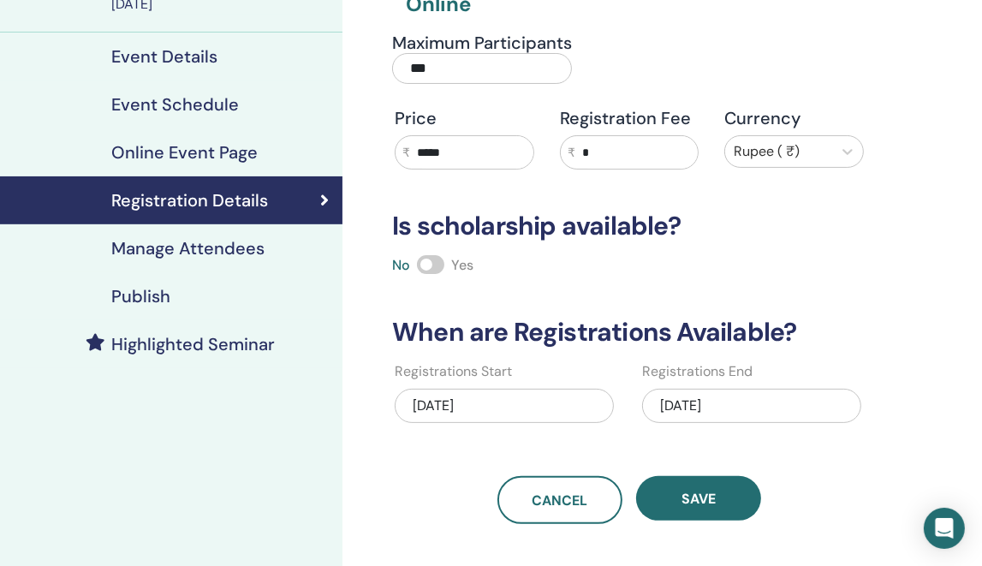
drag, startPoint x: 700, startPoint y: 367, endPoint x: 708, endPoint y: 383, distance: 17.2
click at [703, 372] on label "Registrations End" at bounding box center [697, 371] width 110 height 21
click at [714, 392] on div "12/05/2025" at bounding box center [751, 406] width 219 height 34
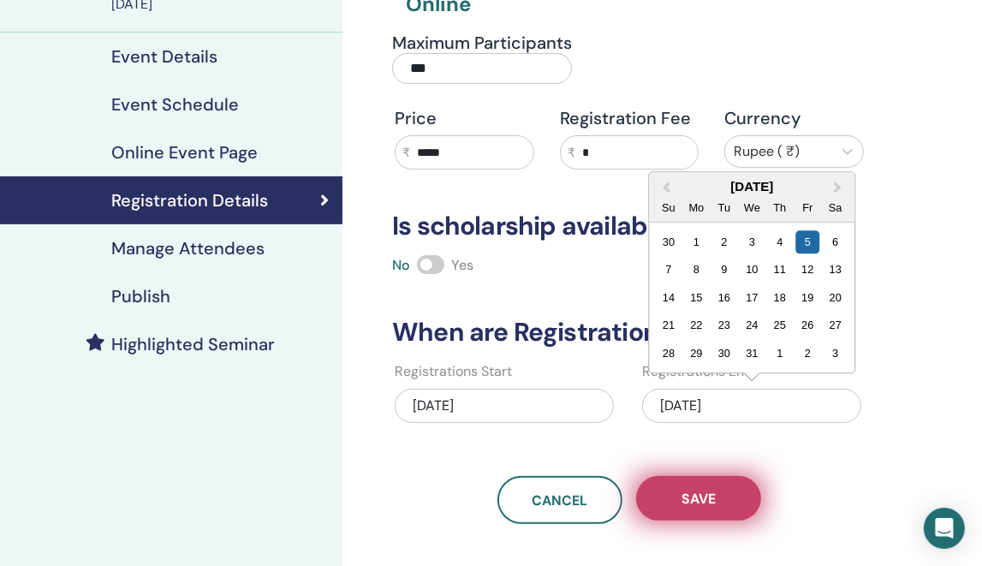
click at [685, 478] on button "Save" at bounding box center [698, 498] width 125 height 45
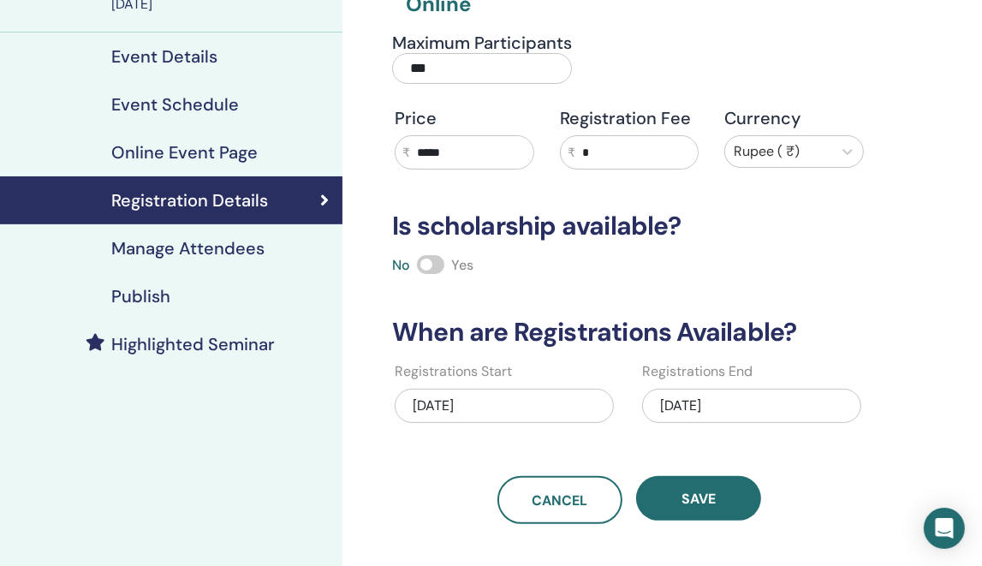
click at [275, 286] on div "Publish" at bounding box center [171, 296] width 315 height 21
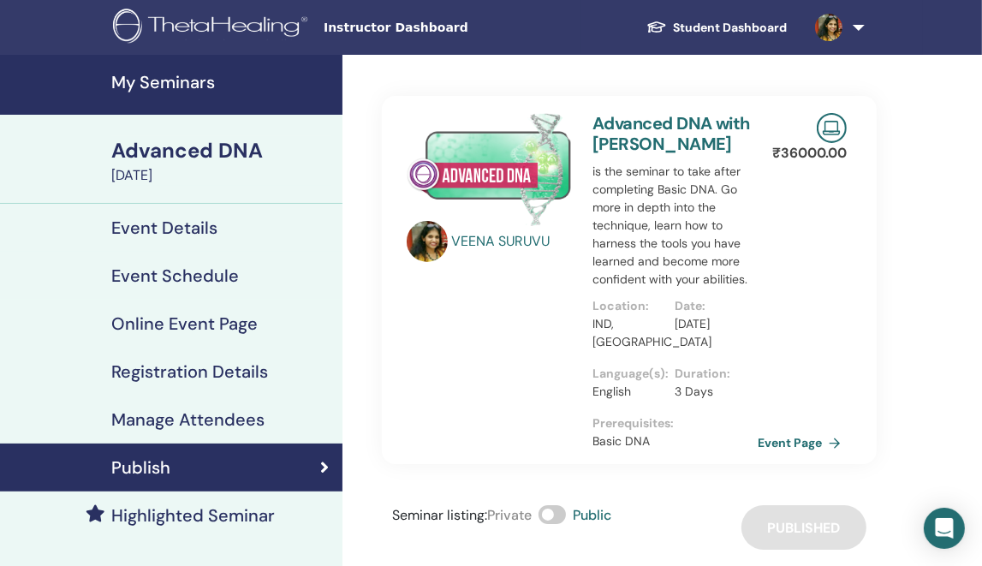
click at [206, 69] on link "My Seminars" at bounding box center [171, 85] width 342 height 60
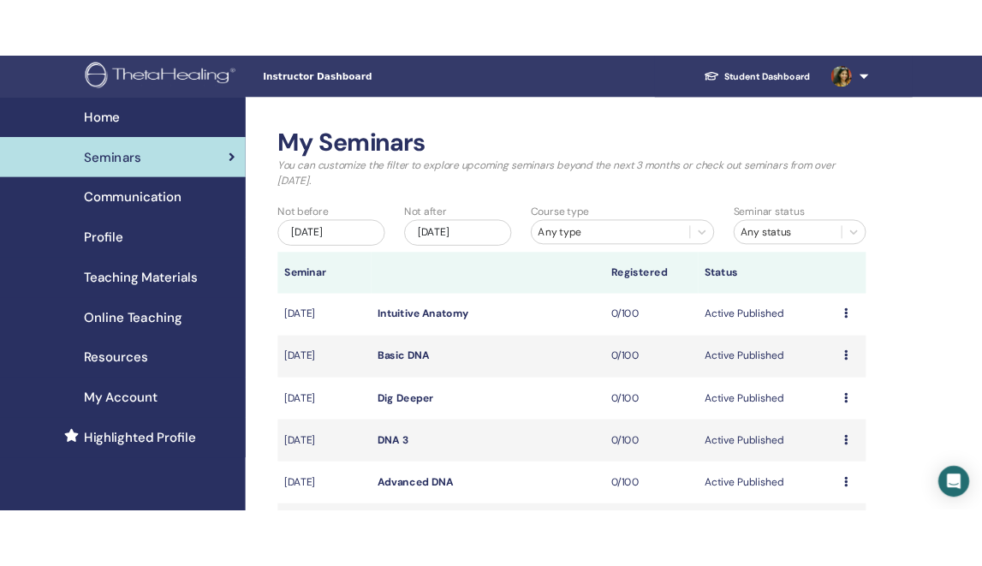
scroll to position [342, 0]
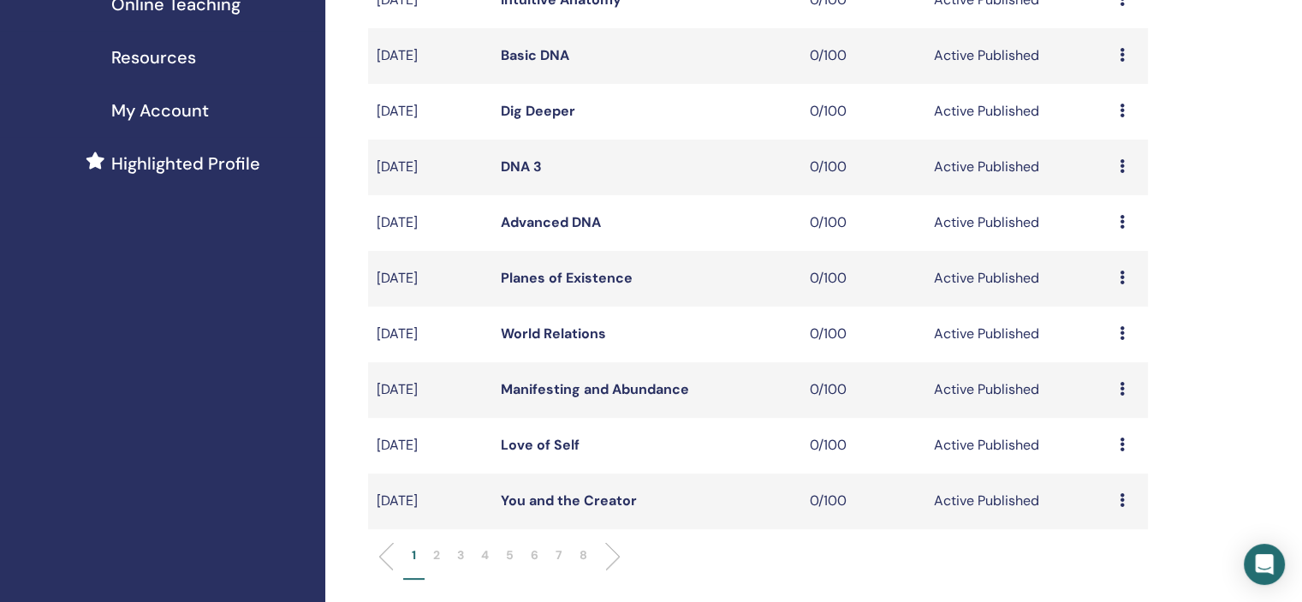
click at [502, 558] on li "5" at bounding box center [509, 562] width 25 height 33
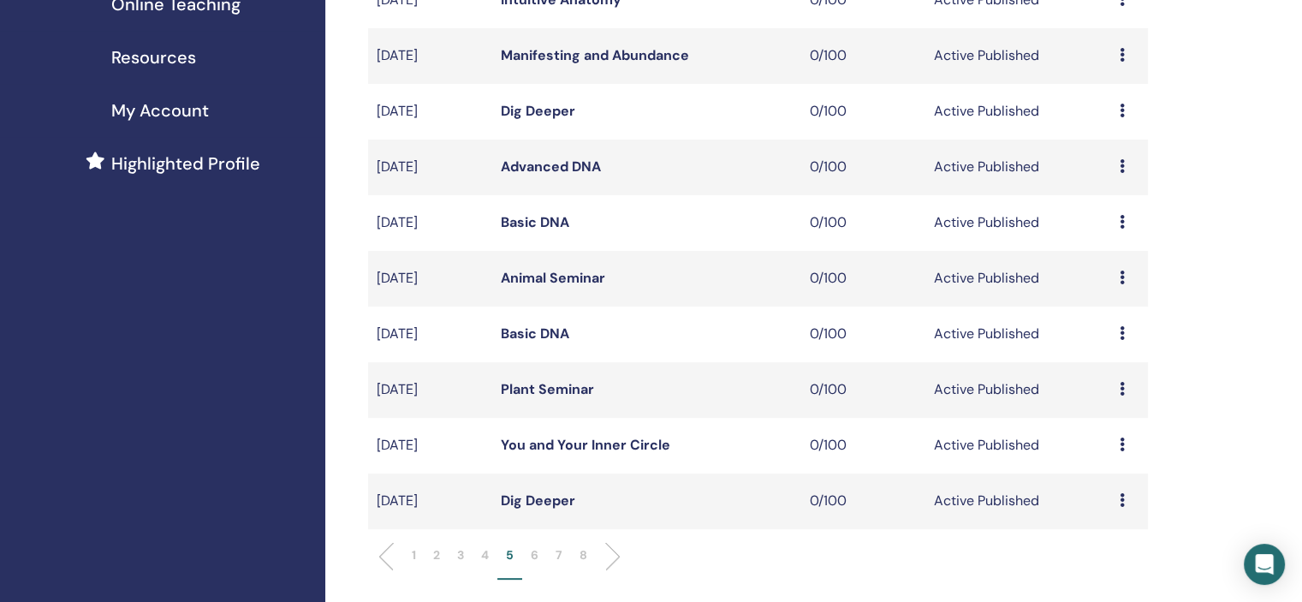
click at [498, 555] on li "5" at bounding box center [509, 562] width 25 height 33
click at [483, 555] on p "4" at bounding box center [485, 555] width 8 height 18
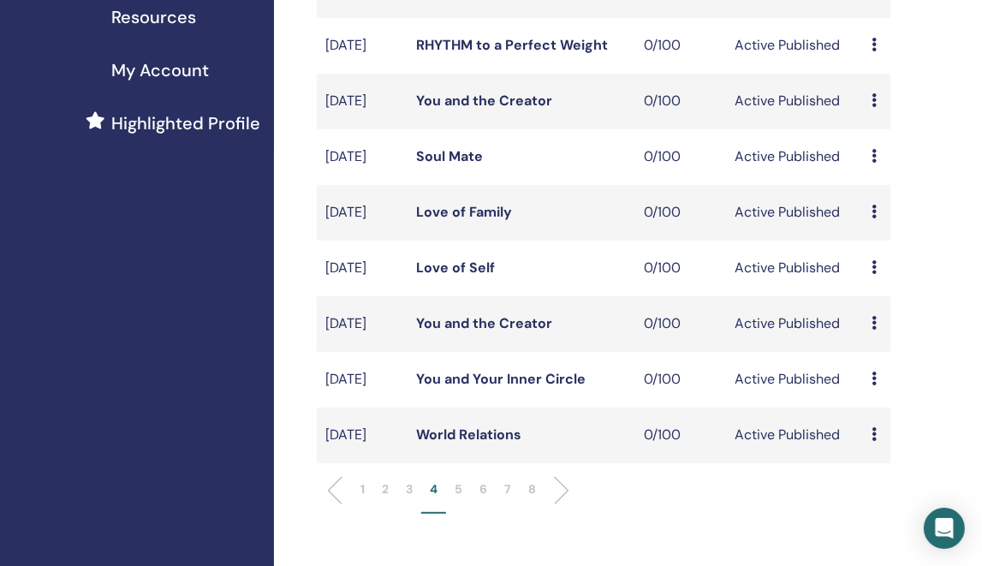
scroll to position [599, 0]
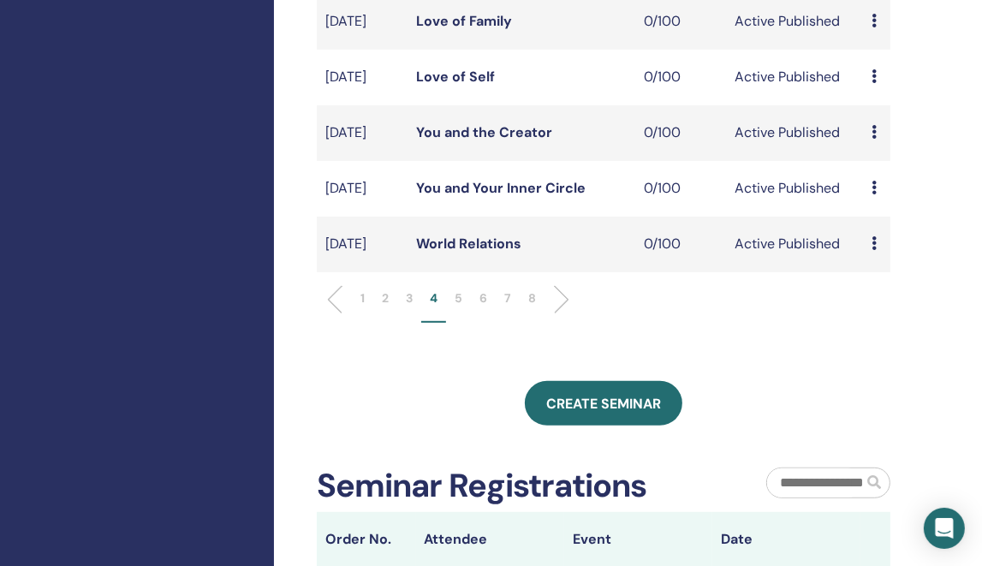
click at [462, 323] on li "5" at bounding box center [458, 305] width 25 height 33
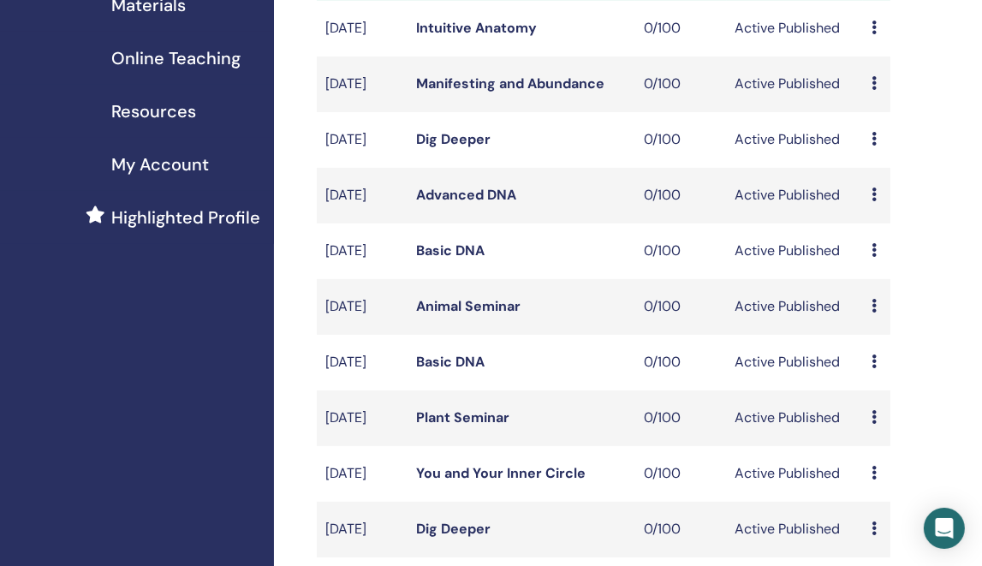
scroll to position [342, 0]
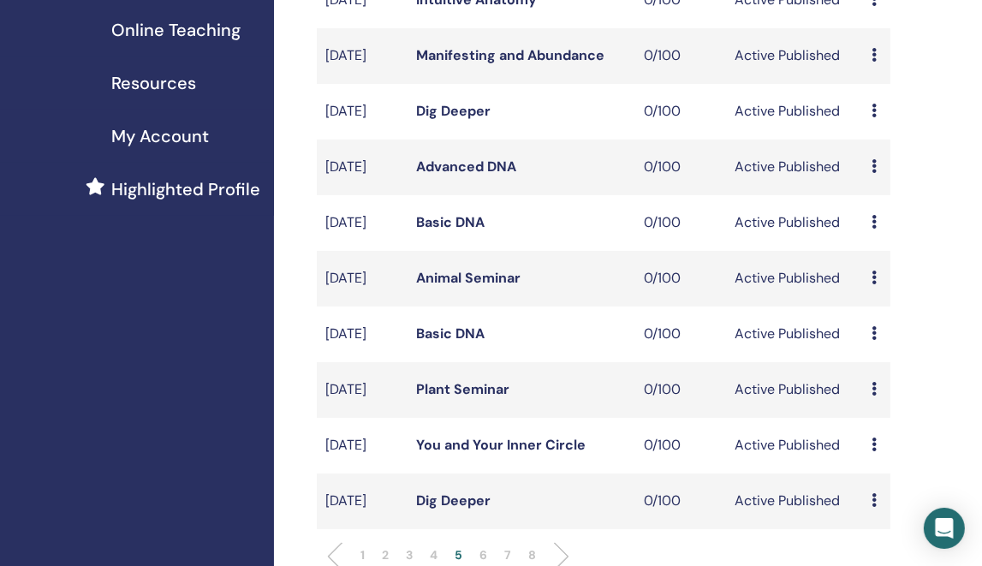
click at [873, 229] on icon at bounding box center [873, 222] width 5 height 14
click at [876, 294] on link "Edit" at bounding box center [869, 289] width 25 height 18
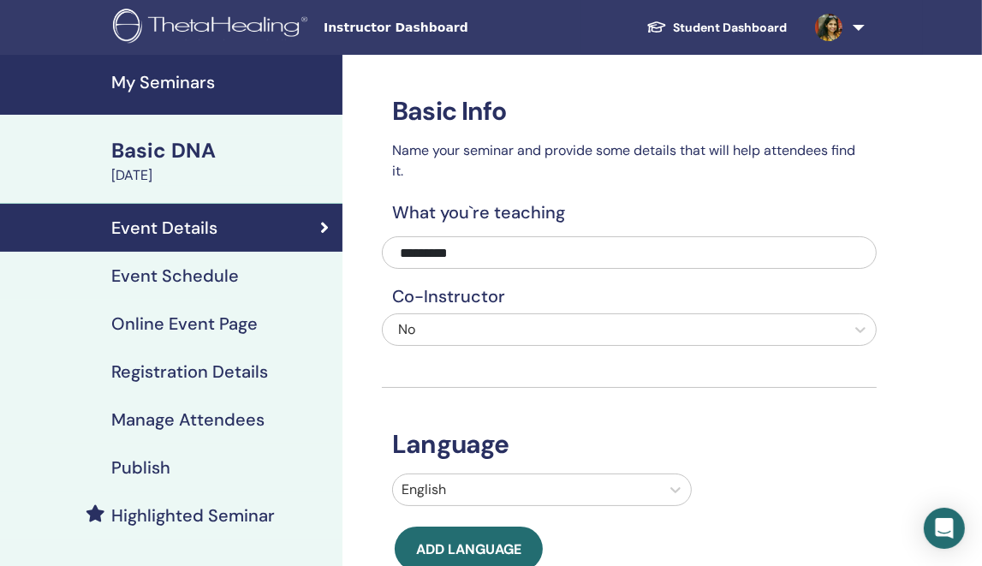
click at [256, 273] on div "Event Schedule" at bounding box center [171, 275] width 315 height 21
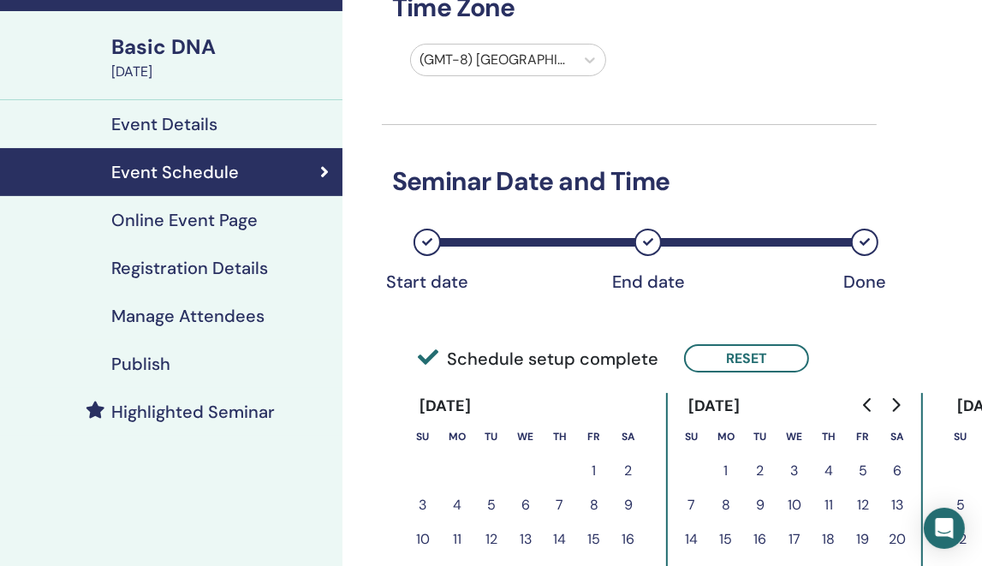
scroll to position [257, 0]
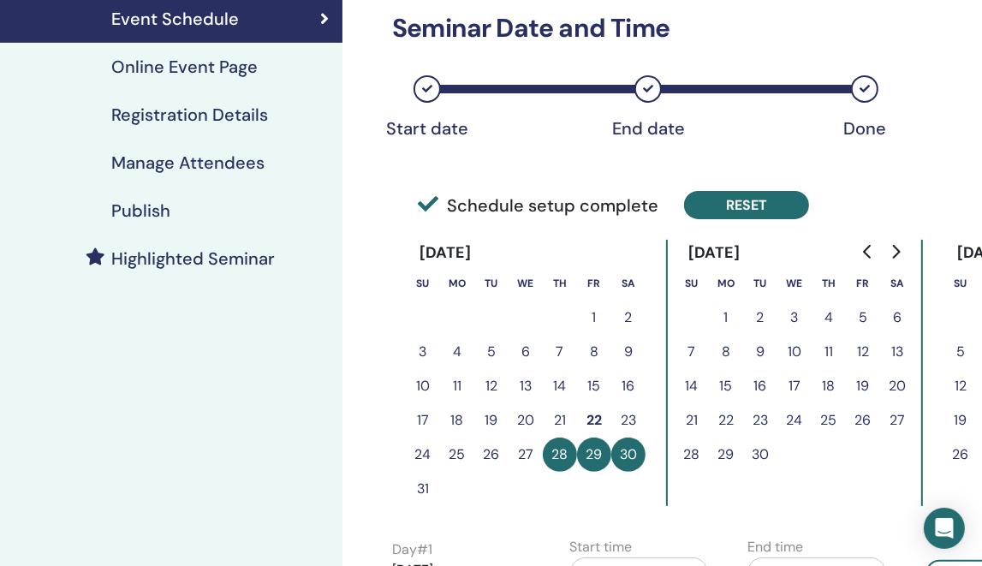
click at [769, 205] on button "Reset" at bounding box center [746, 205] width 125 height 28
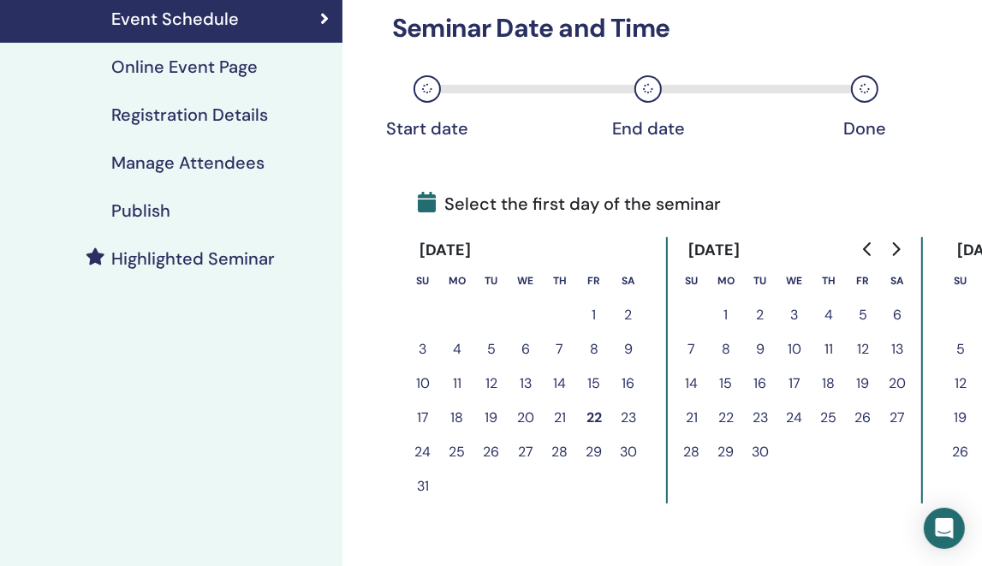
click at [895, 249] on icon "Go to next month" at bounding box center [895, 249] width 14 height 14
drag, startPoint x: 726, startPoint y: 384, endPoint x: 798, endPoint y: 384, distance: 71.9
click at [727, 384] on button "15" at bounding box center [726, 383] width 34 height 34
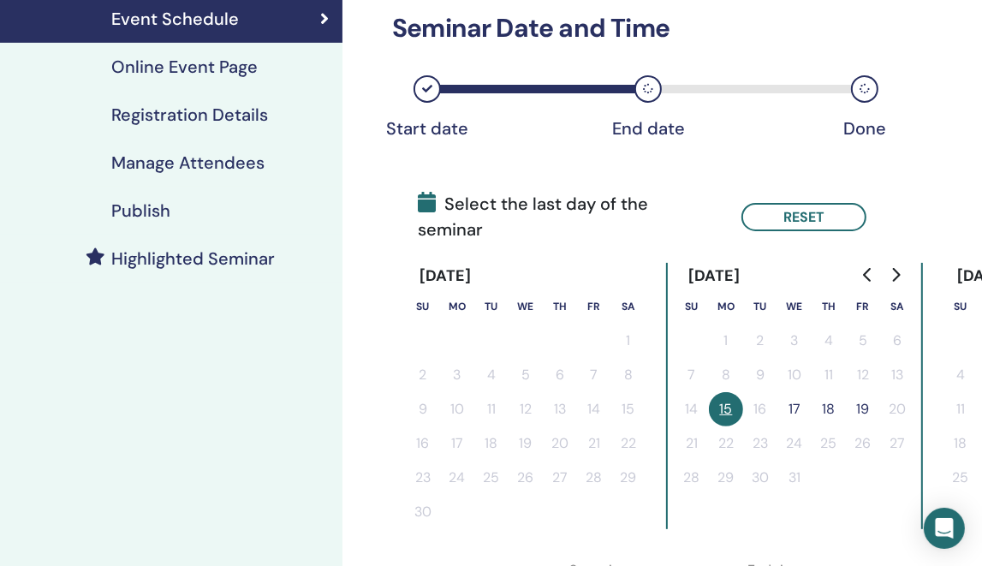
click at [792, 392] on button "17" at bounding box center [794, 409] width 34 height 34
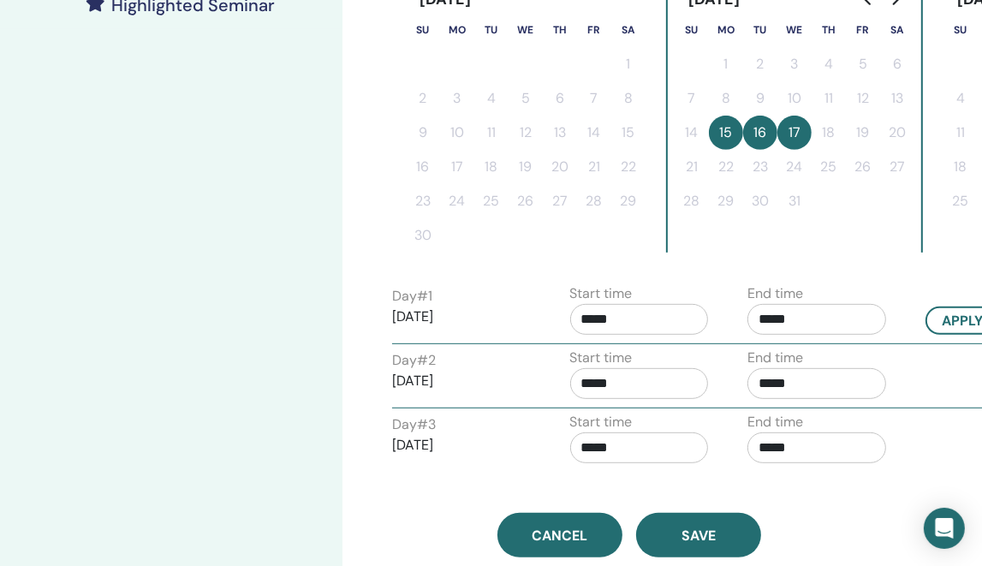
scroll to position [514, 0]
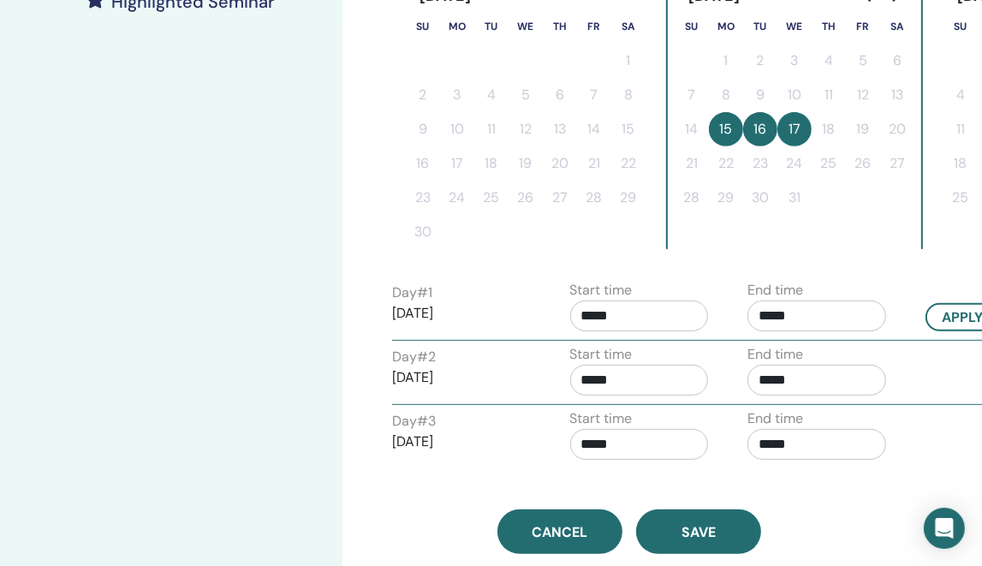
click at [650, 313] on input "*****" at bounding box center [639, 315] width 139 height 31
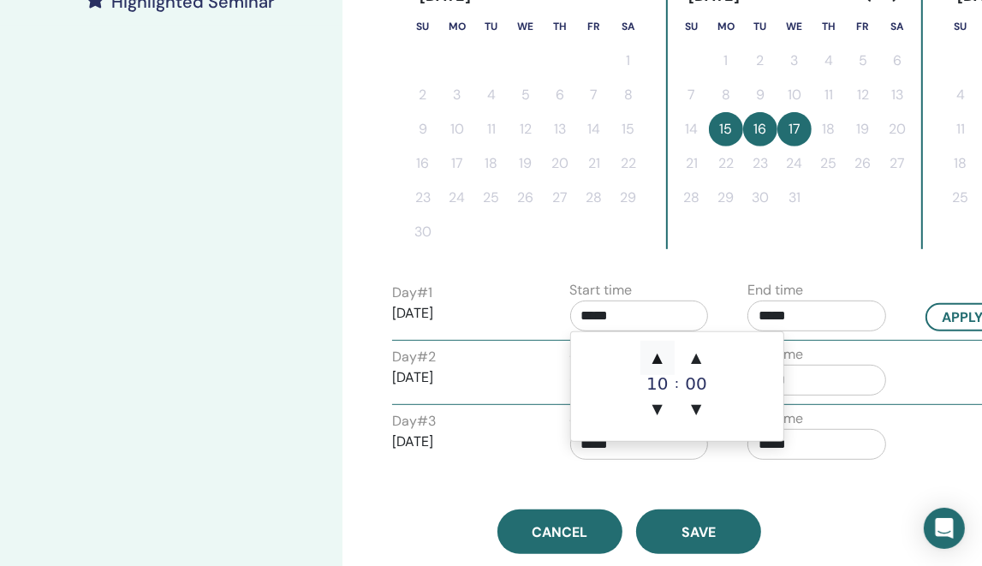
click at [661, 352] on span "▲" at bounding box center [657, 358] width 34 height 34
type input "*****"
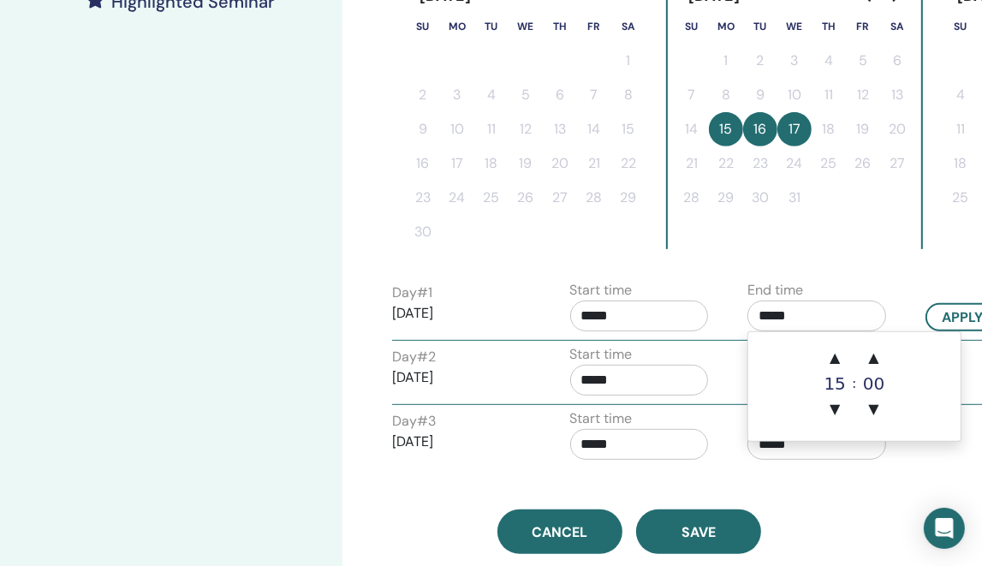
click at [784, 307] on input "*****" at bounding box center [816, 315] width 139 height 31
click at [824, 341] on span "▲" at bounding box center [834, 358] width 34 height 34
type input "*****"
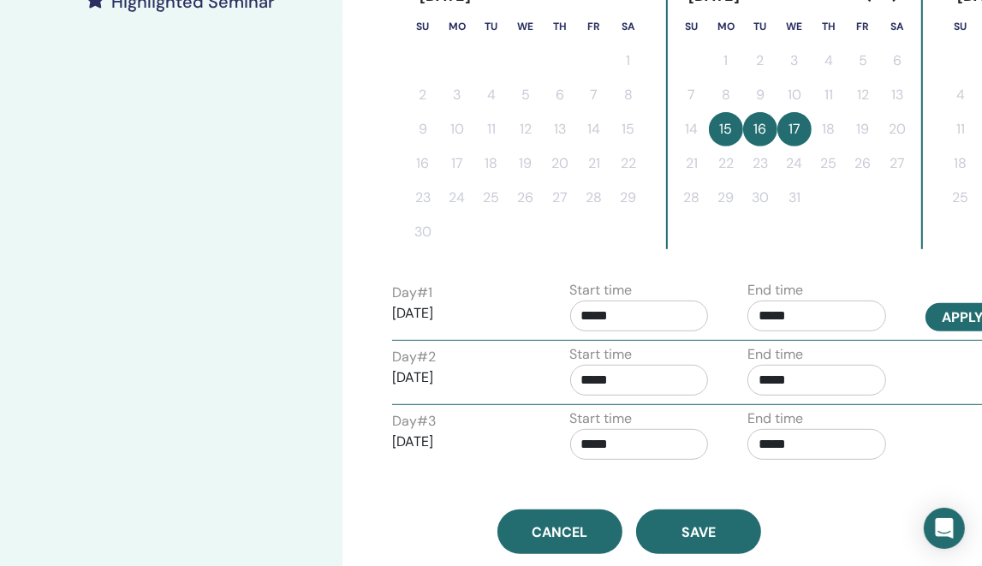
click at [945, 318] on button "Apply to all" at bounding box center [988, 317] width 127 height 28
type input "*****"
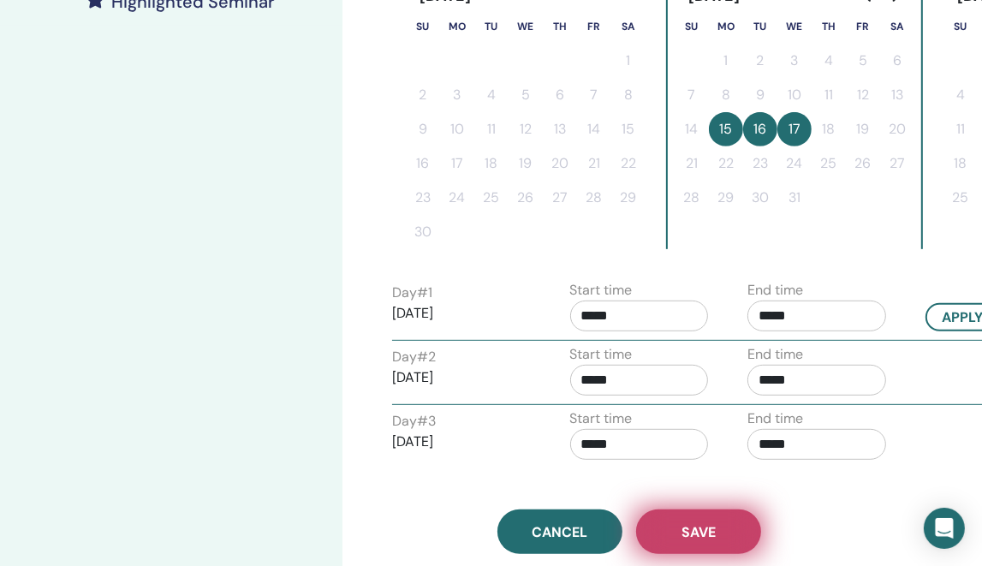
click at [733, 522] on button "Save" at bounding box center [698, 531] width 125 height 45
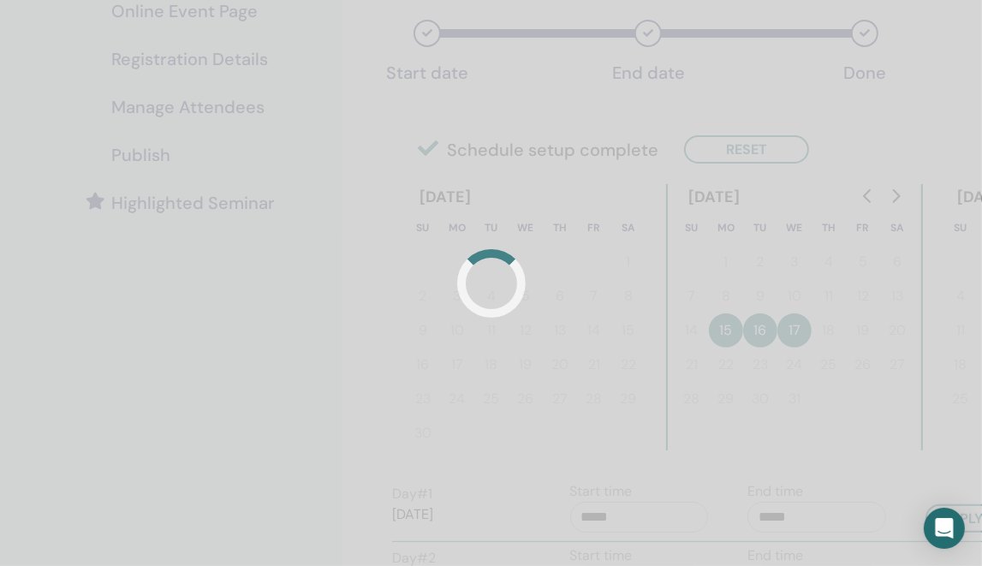
scroll to position [26, 0]
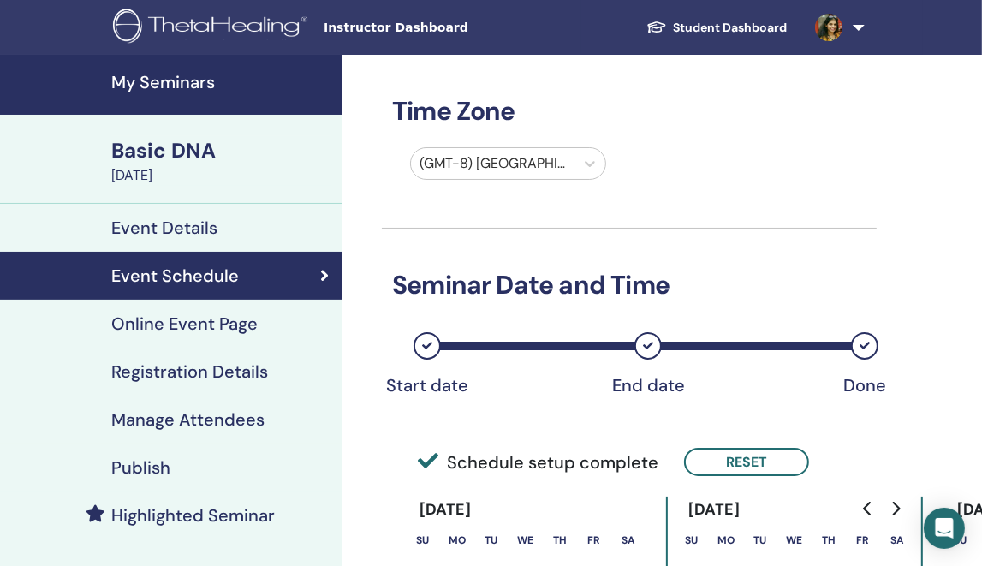
click at [260, 370] on h4 "Registration Details" at bounding box center [189, 371] width 157 height 21
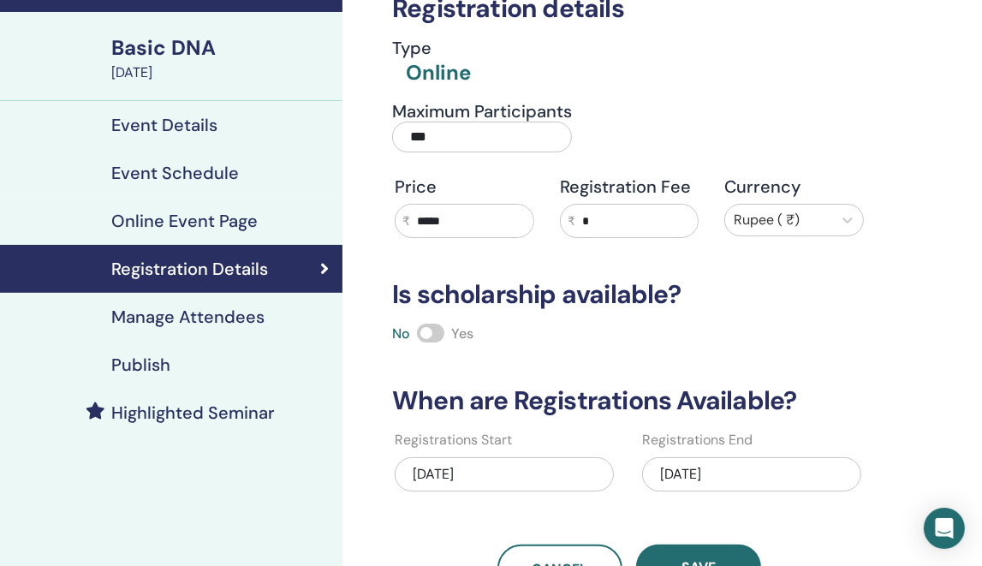
scroll to position [257, 0]
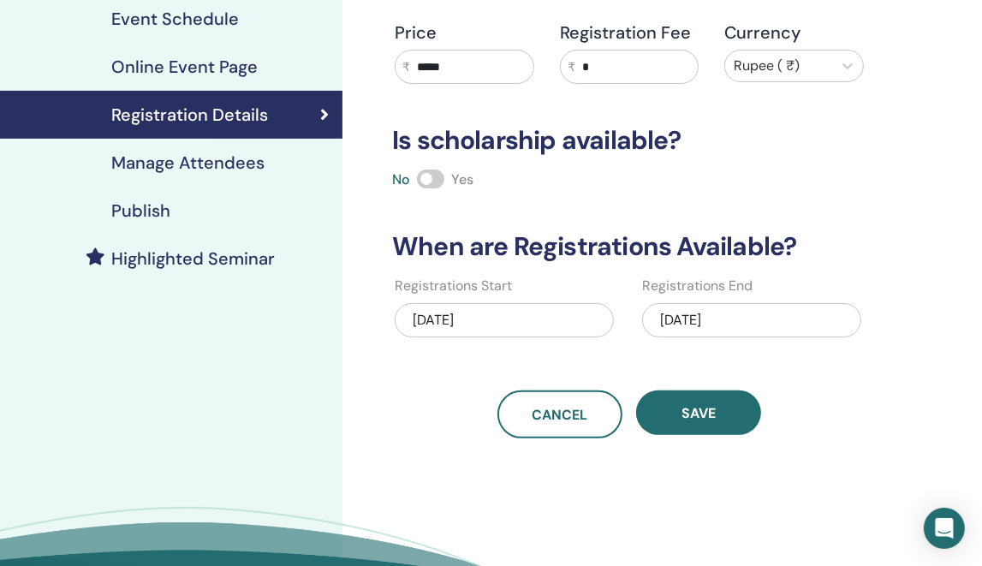
click at [736, 320] on div "10/04/2025" at bounding box center [751, 320] width 219 height 34
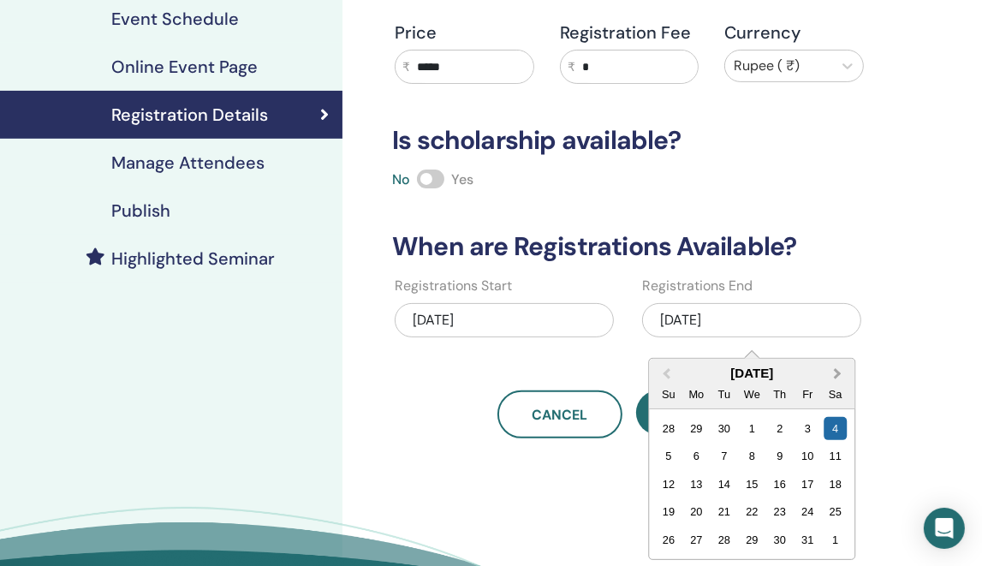
click at [839, 368] on button "Next Month" at bounding box center [838, 373] width 27 height 27
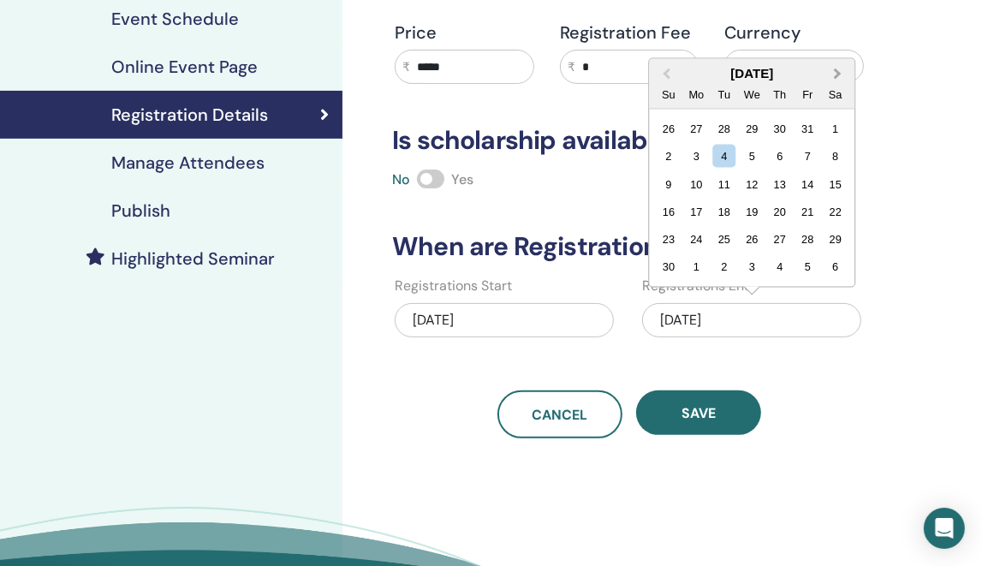
click at [839, 368] on div "Registration details Type Online Maximum Participants *** Price ₹ ***** Registr…" at bounding box center [629, 118] width 495 height 640
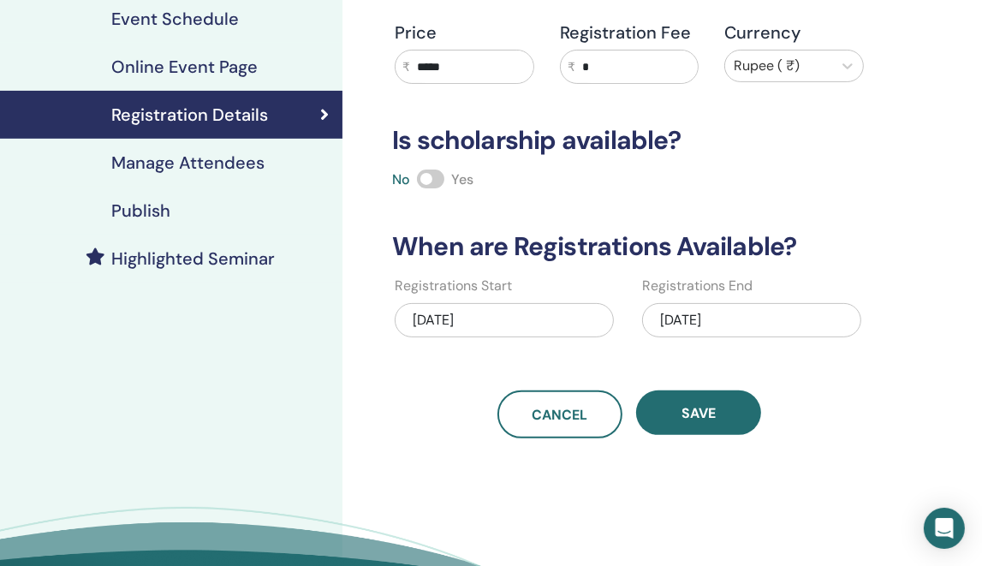
click at [825, 318] on div "10/04/2025" at bounding box center [751, 320] width 219 height 34
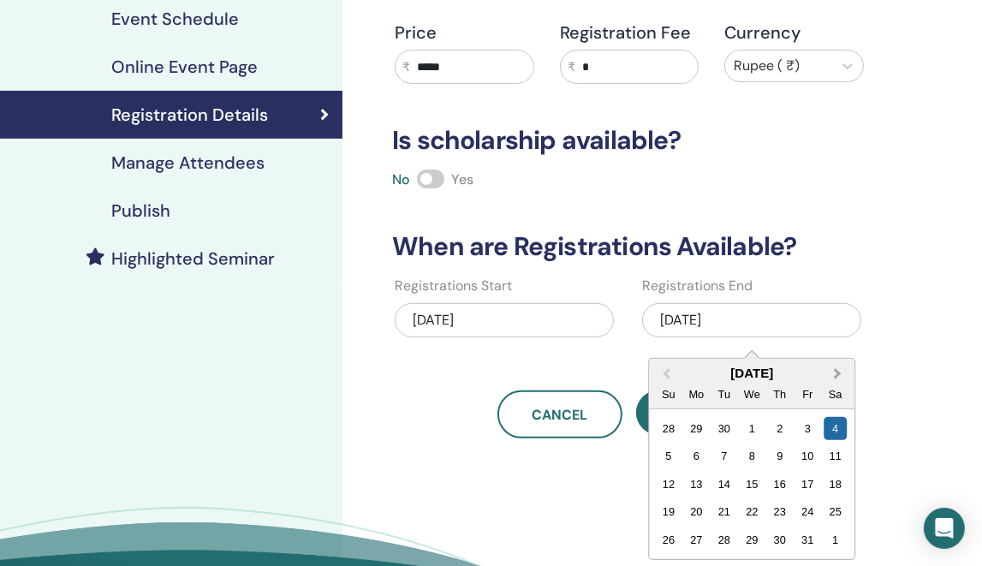
click at [838, 369] on button "Next Month" at bounding box center [838, 373] width 27 height 27
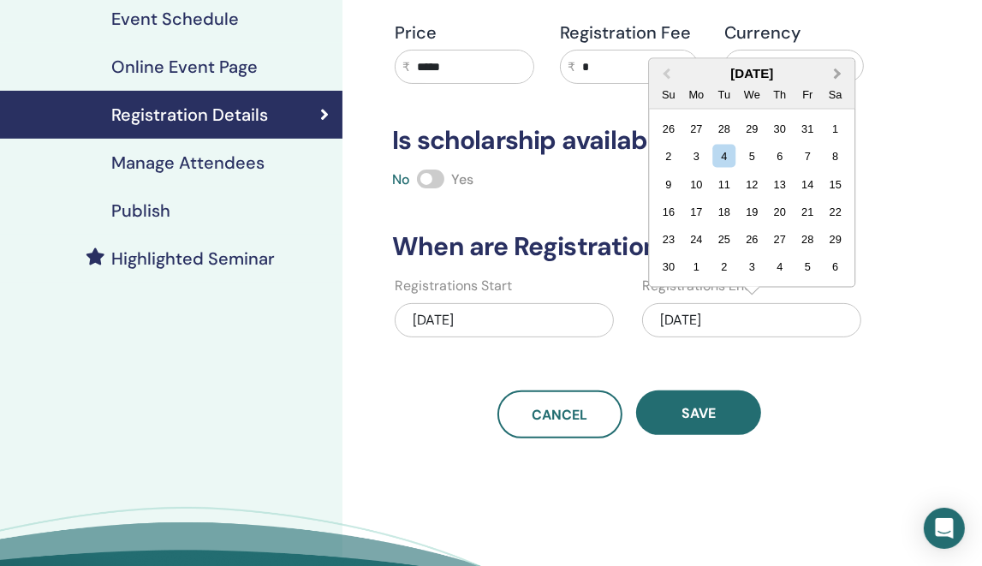
click at [839, 67] on button "Next Month" at bounding box center [838, 74] width 27 height 27
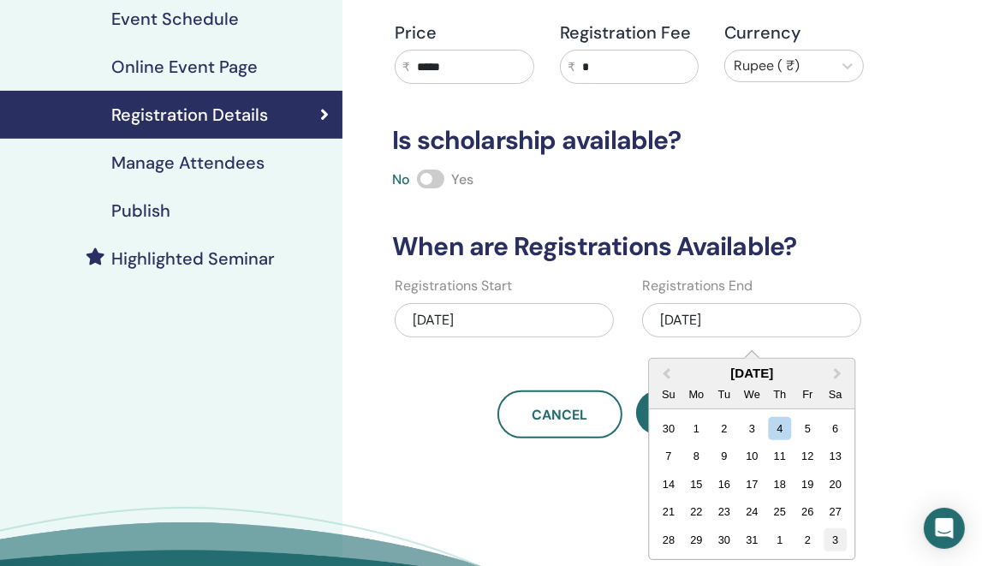
click at [829, 533] on div "3" at bounding box center [834, 539] width 23 height 23
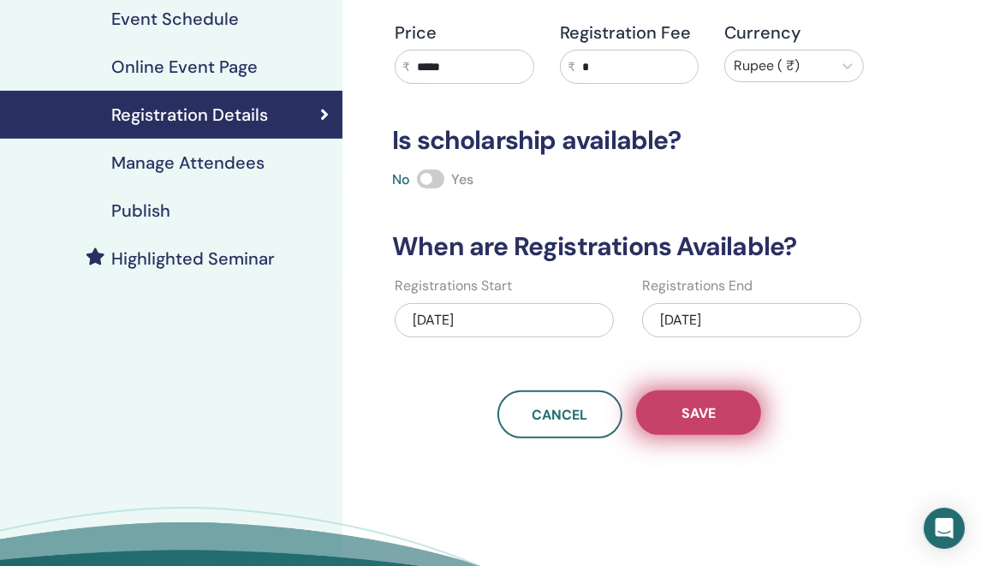
click at [712, 418] on span "Save" at bounding box center [698, 413] width 34 height 18
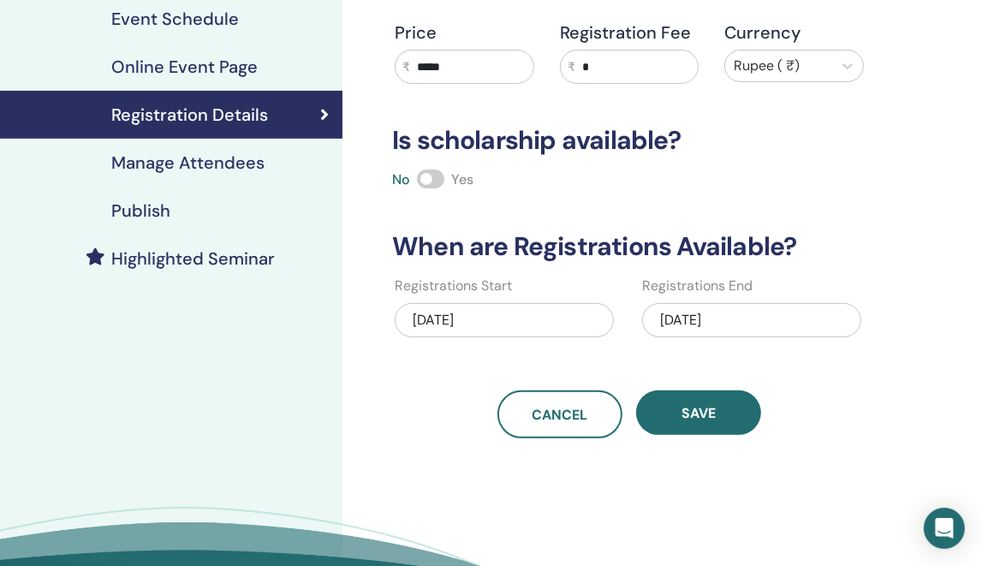
click at [228, 212] on div "Publish" at bounding box center [171, 210] width 315 height 21
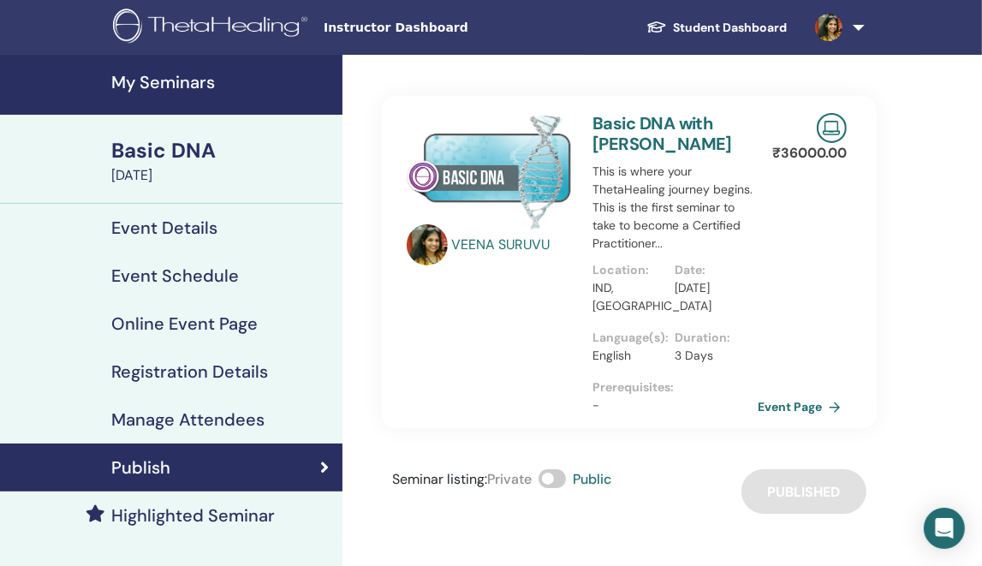
click at [204, 79] on h4 "My Seminars" at bounding box center [221, 82] width 221 height 21
